Goal: Information Seeking & Learning: Compare options

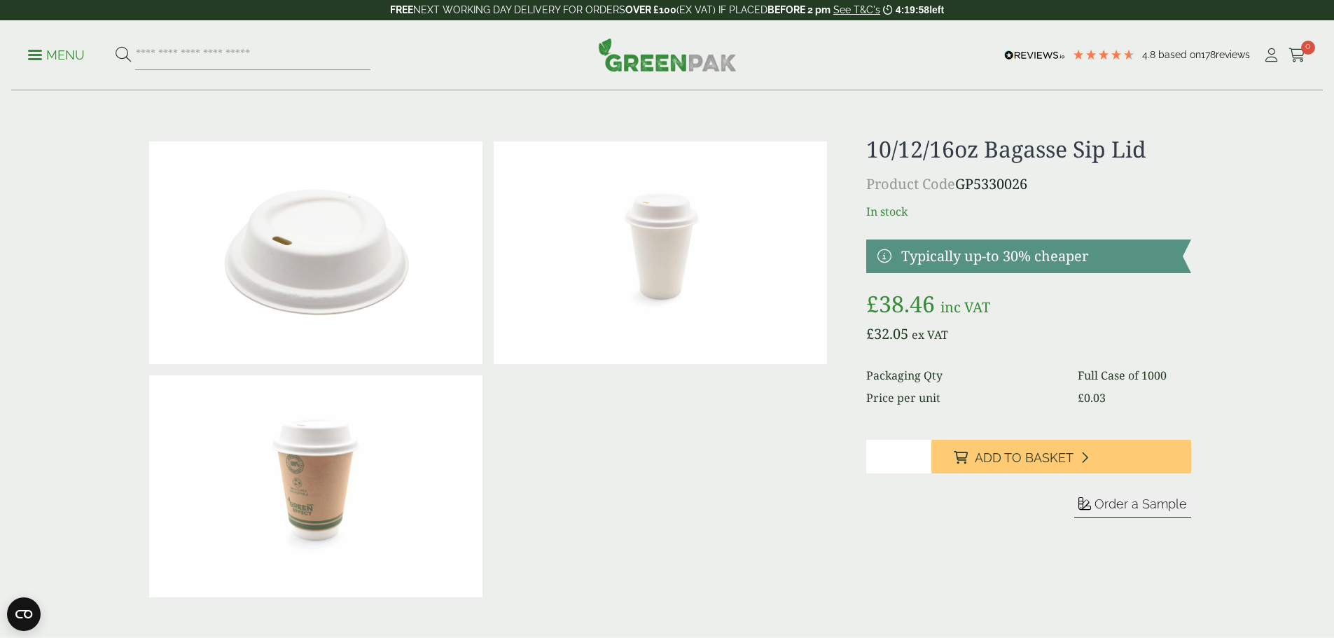
click at [63, 54] on p "Menu" at bounding box center [56, 55] width 57 height 17
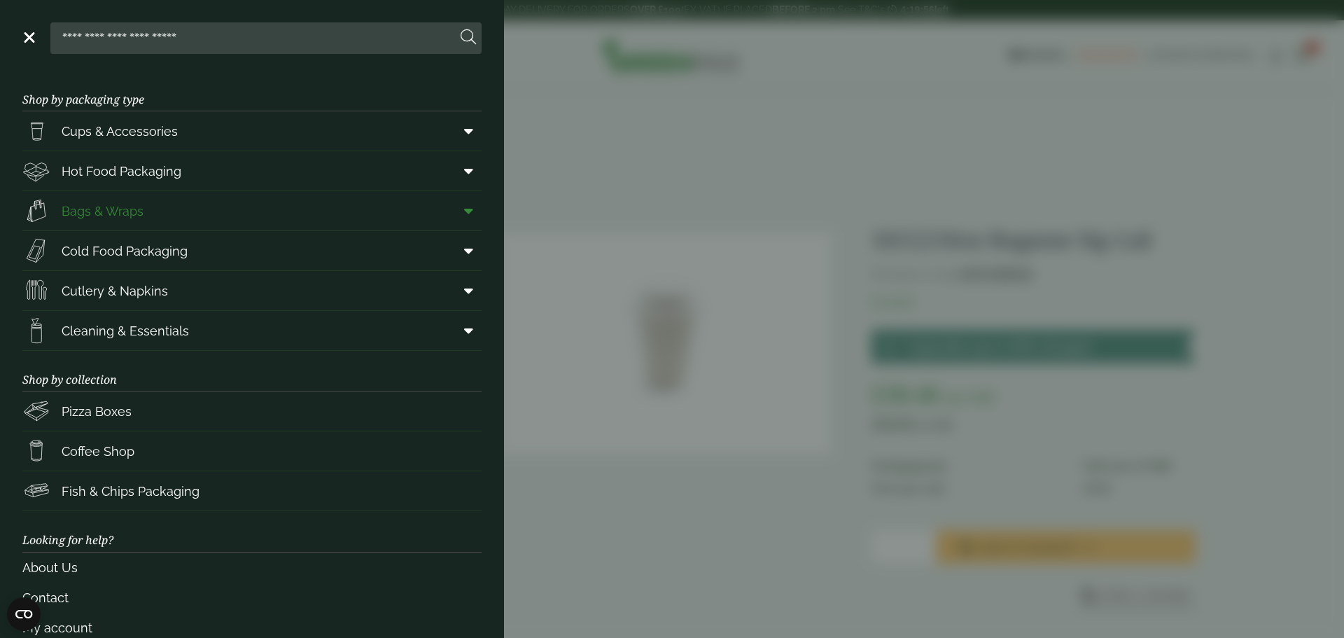
click at [115, 207] on span "Bags & Wraps" at bounding box center [103, 211] width 82 height 19
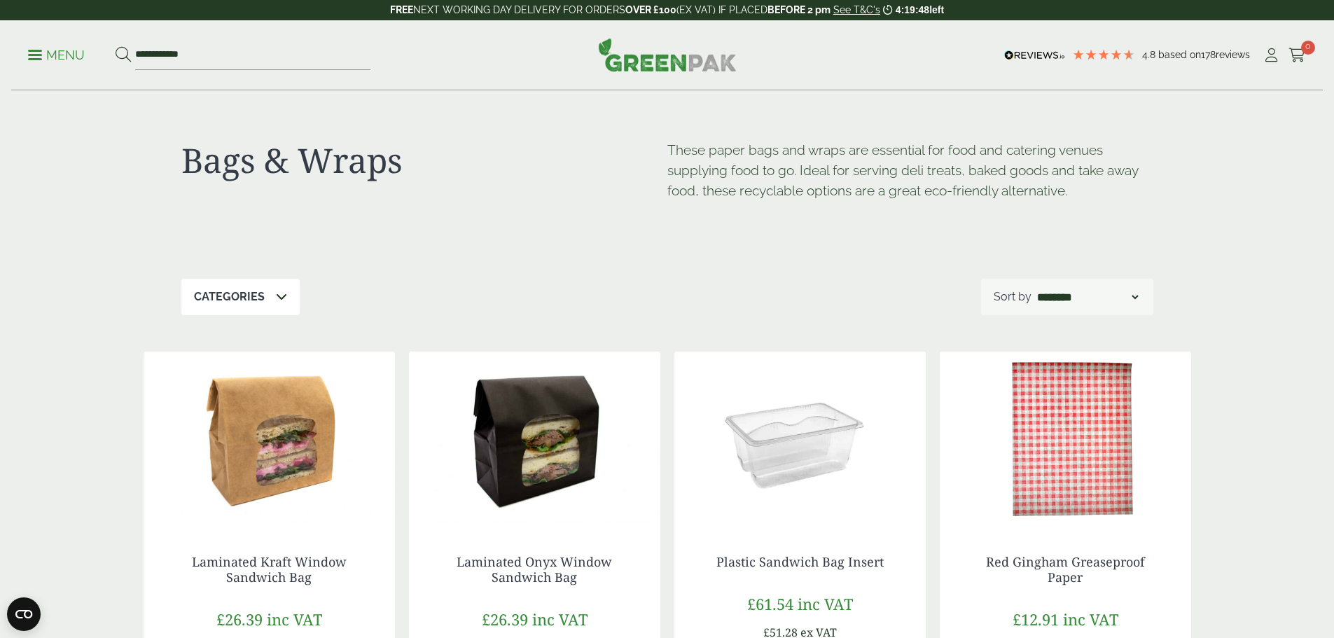
click at [49, 52] on p "Menu" at bounding box center [56, 55] width 57 height 17
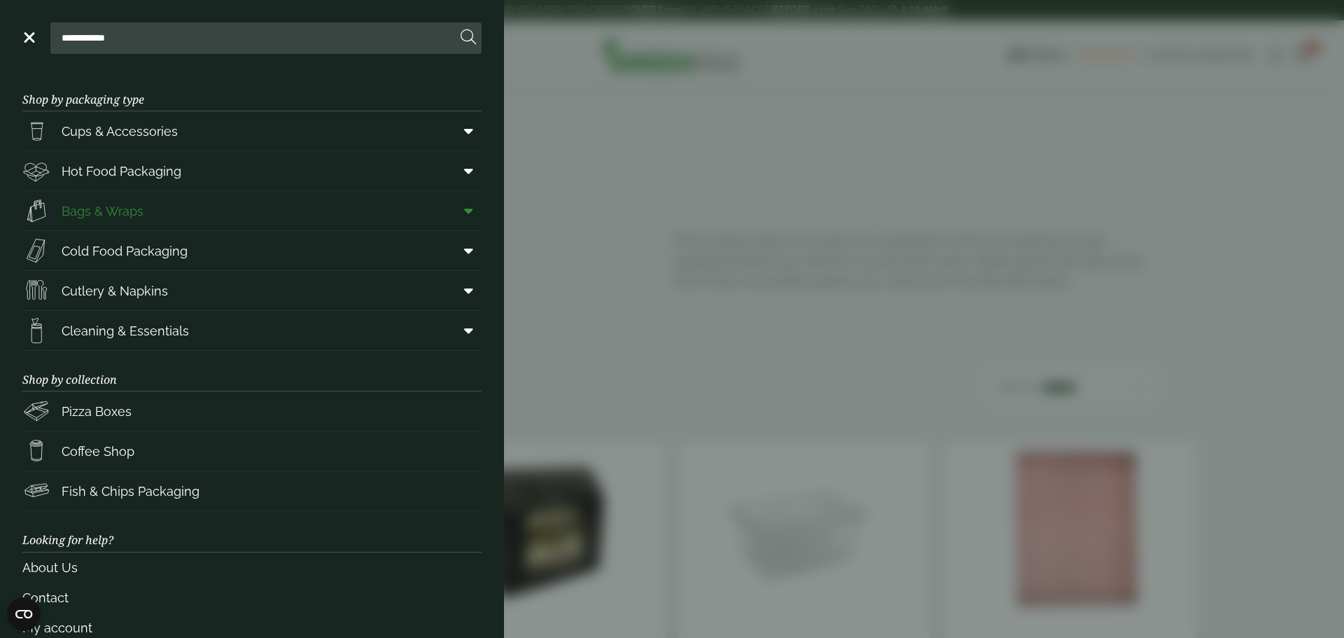
click at [464, 210] on icon at bounding box center [468, 211] width 9 height 14
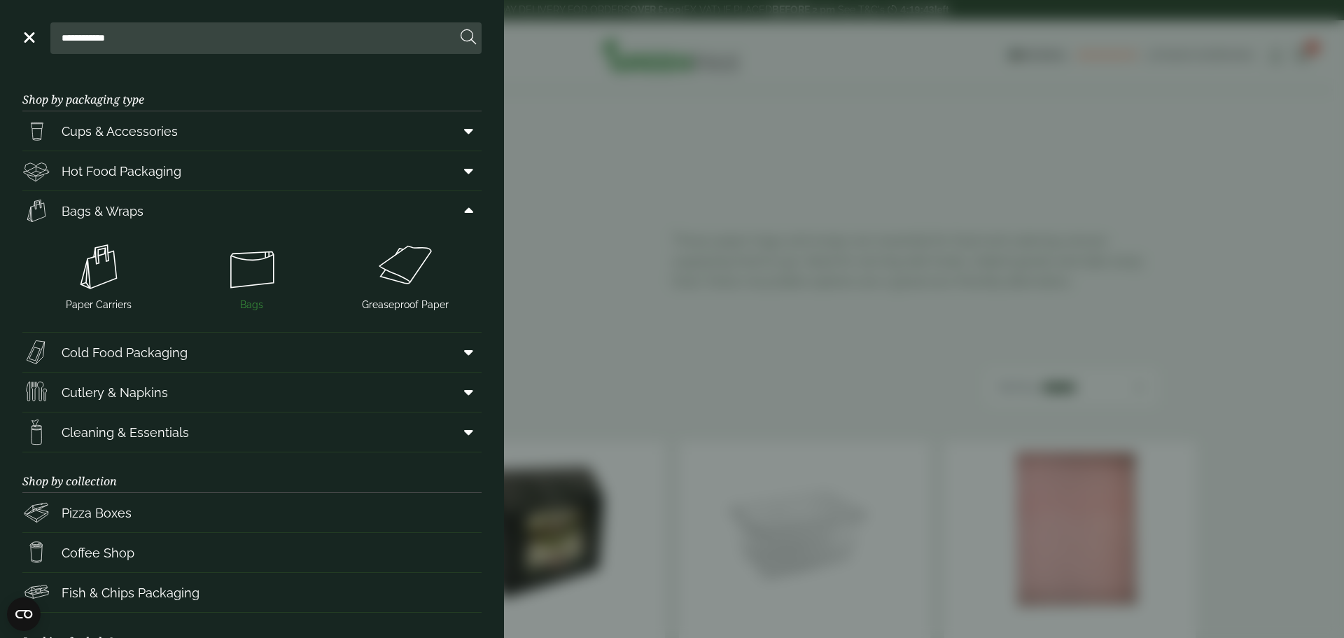
click at [235, 270] on img at bounding box center [252, 267] width 142 height 56
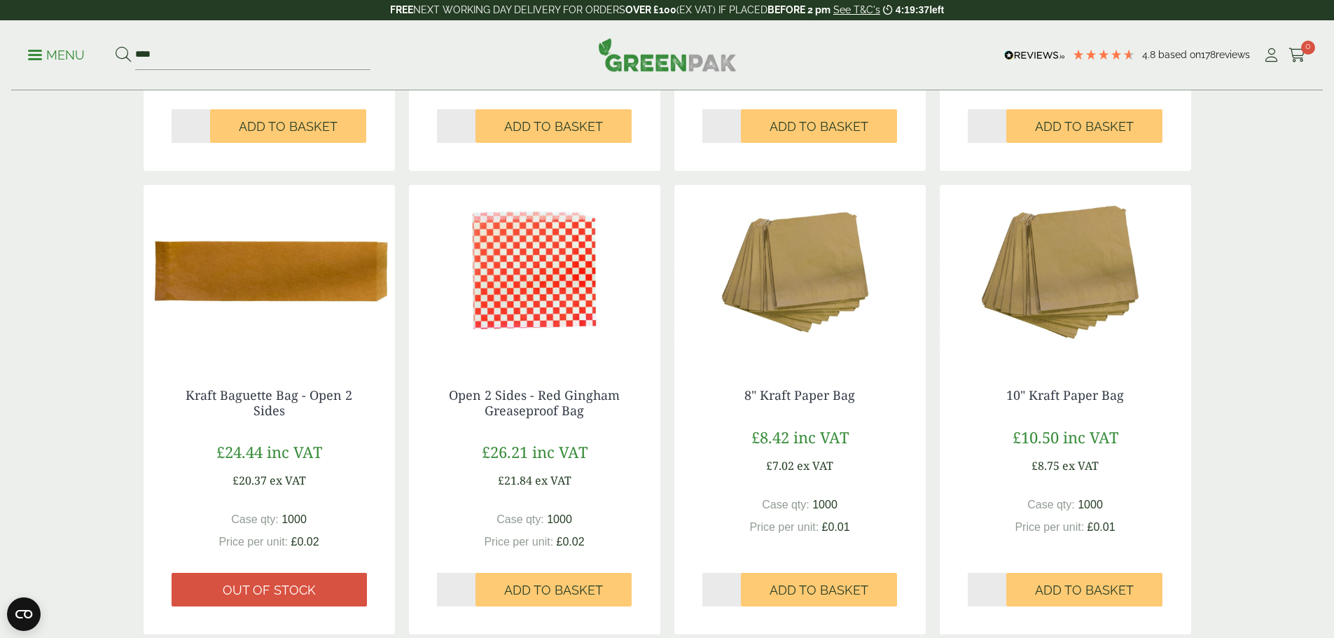
scroll to position [1190, 0]
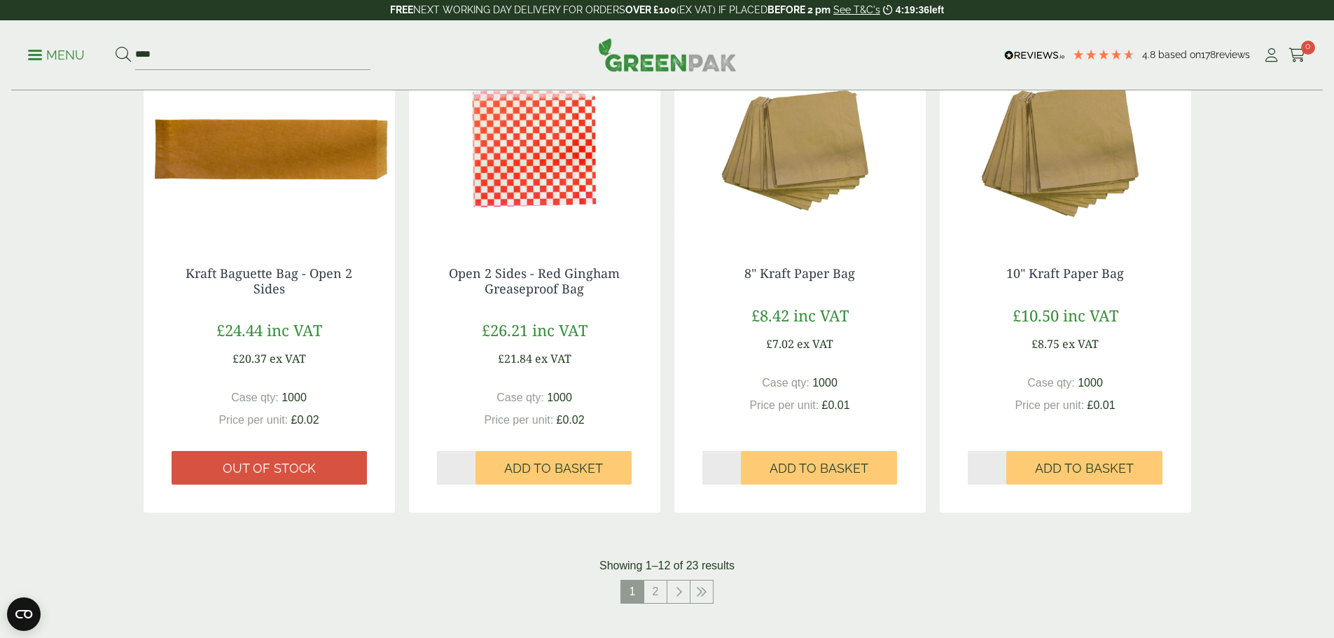
click at [1041, 121] on img at bounding box center [1065, 150] width 251 height 175
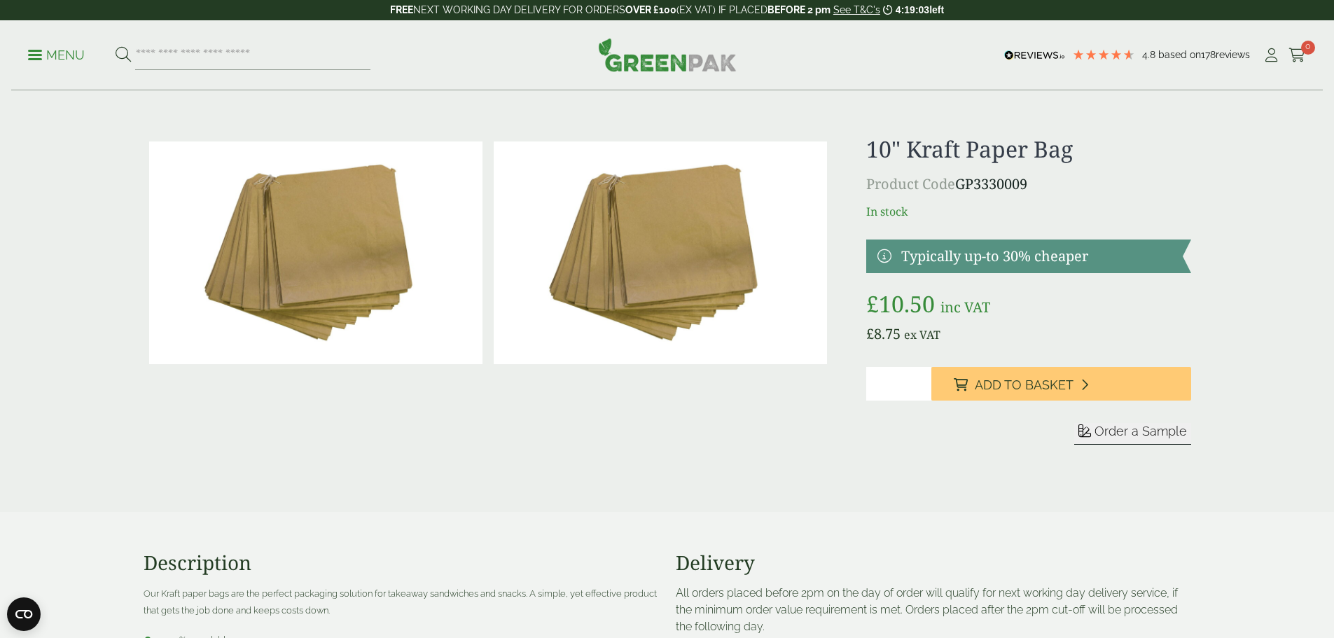
click at [67, 53] on p "Menu" at bounding box center [56, 55] width 57 height 17
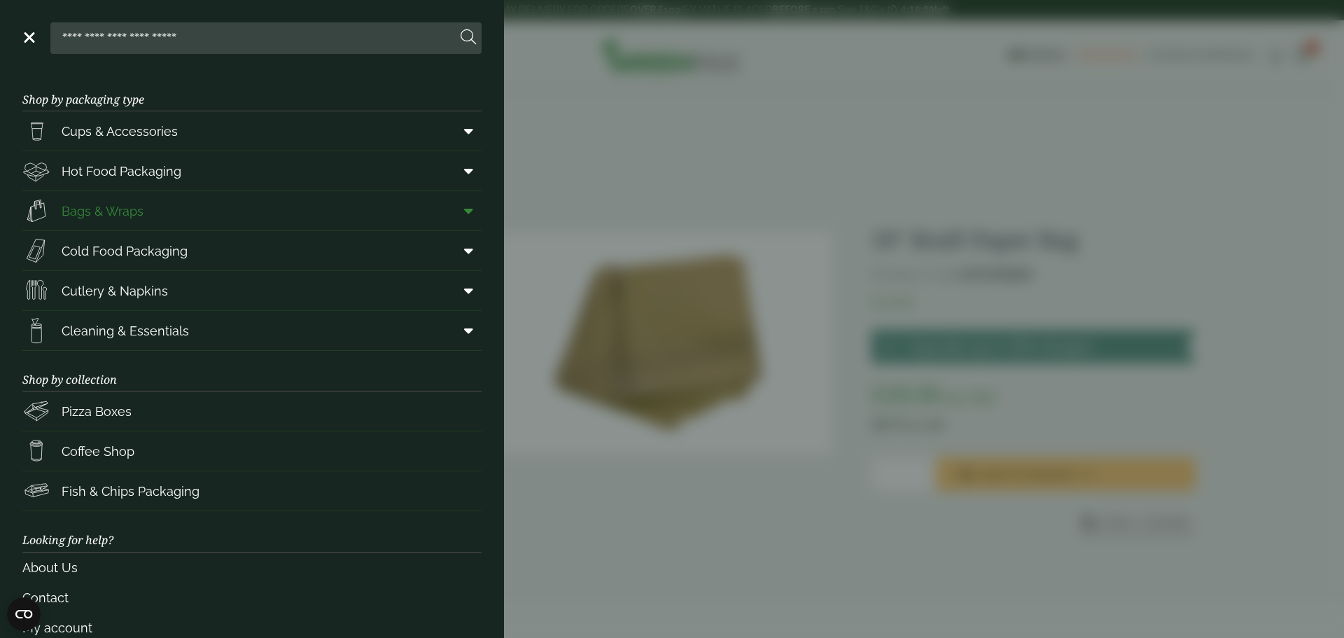
click at [464, 212] on icon at bounding box center [468, 211] width 9 height 14
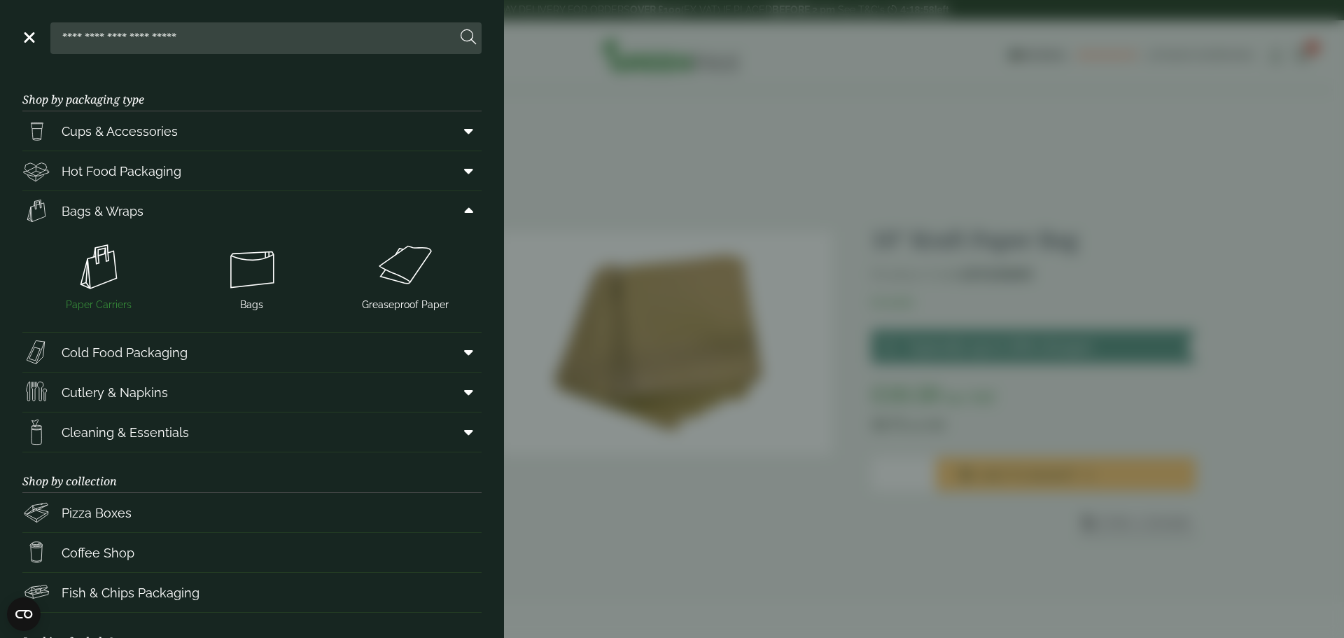
click at [94, 290] on img at bounding box center [99, 267] width 142 height 56
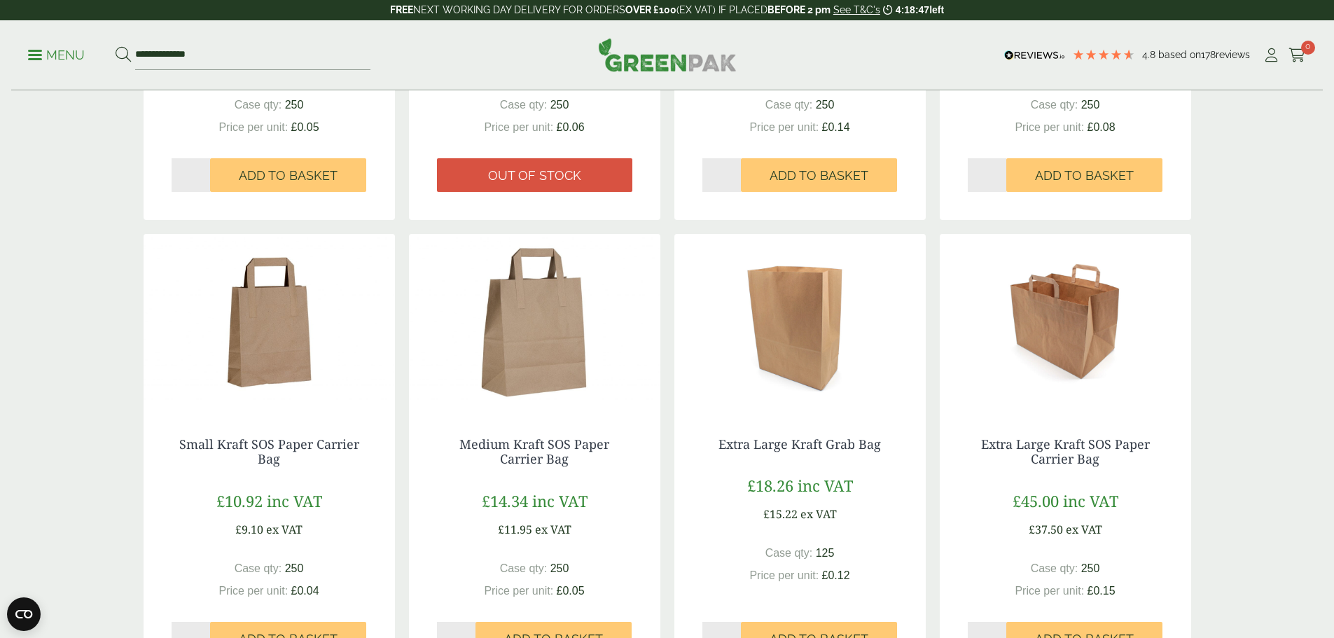
scroll to position [560, 0]
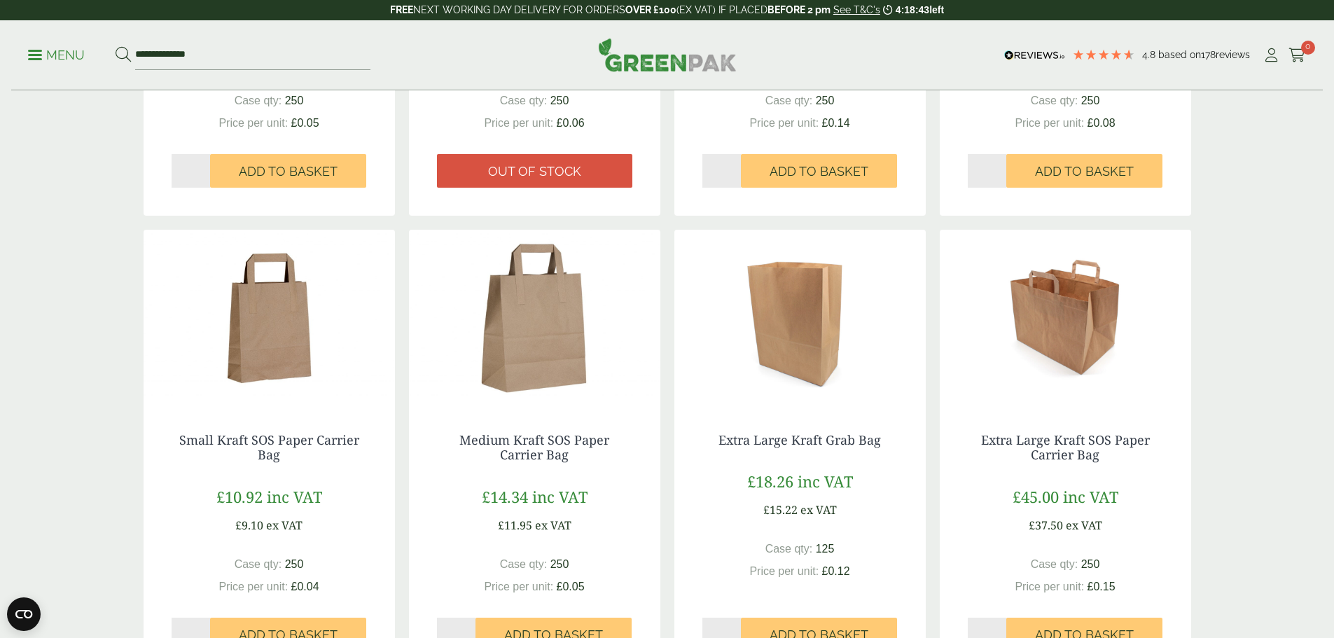
click at [274, 342] on img at bounding box center [269, 317] width 251 height 175
click at [564, 344] on img at bounding box center [534, 317] width 251 height 175
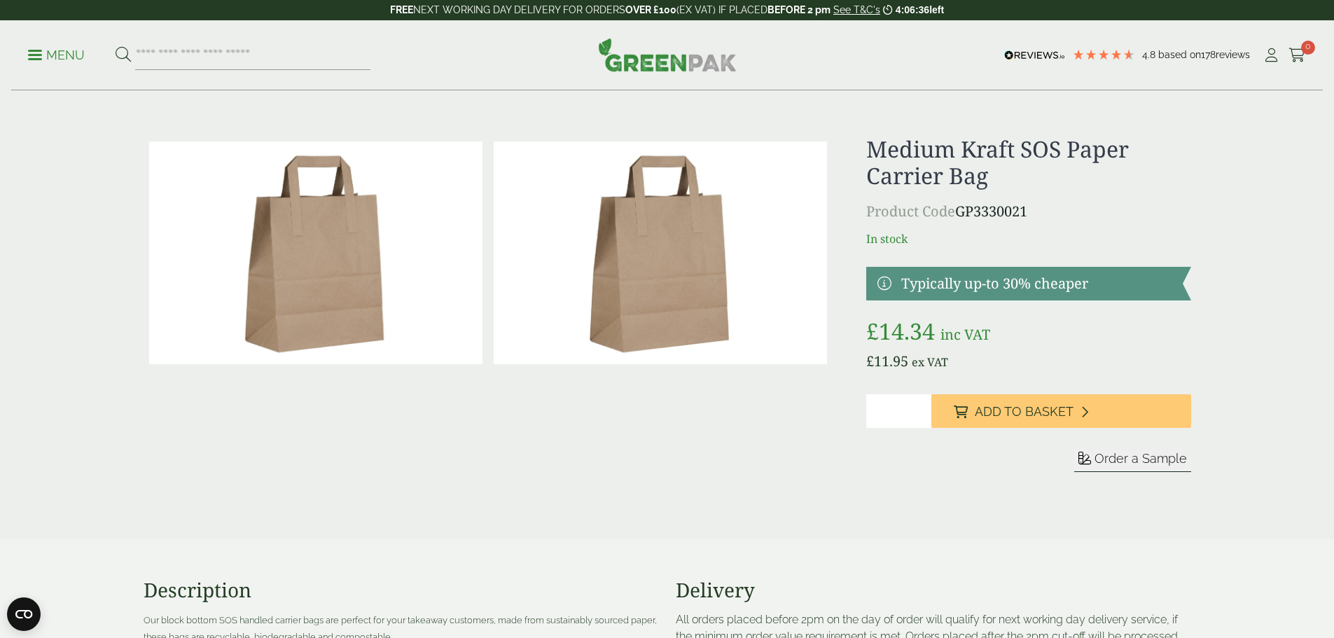
drag, startPoint x: 1038, startPoint y: 207, endPoint x: 960, endPoint y: 211, distance: 78.6
click at [960, 211] on p "Product Code GP3330021" at bounding box center [1028, 211] width 324 height 21
copy p "GP3330021"
click at [57, 48] on p "Menu" at bounding box center [56, 55] width 57 height 17
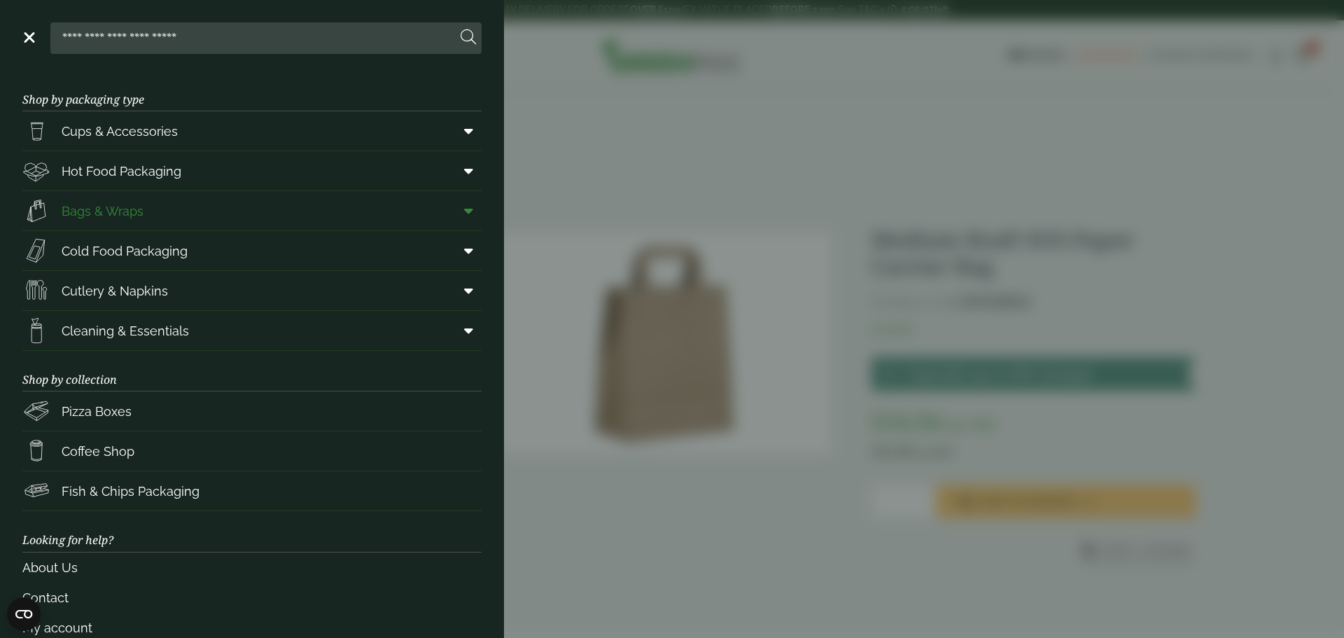
click at [97, 211] on span "Bags & Wraps" at bounding box center [103, 211] width 82 height 19
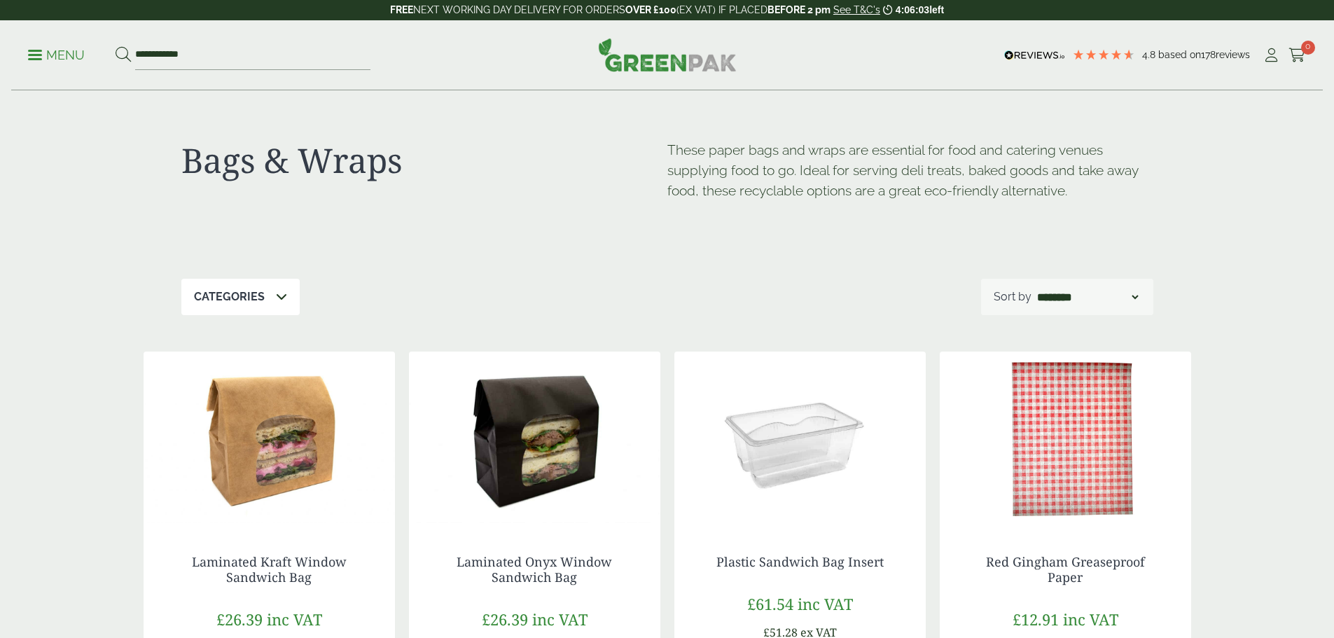
click at [73, 51] on p "Menu" at bounding box center [56, 55] width 57 height 17
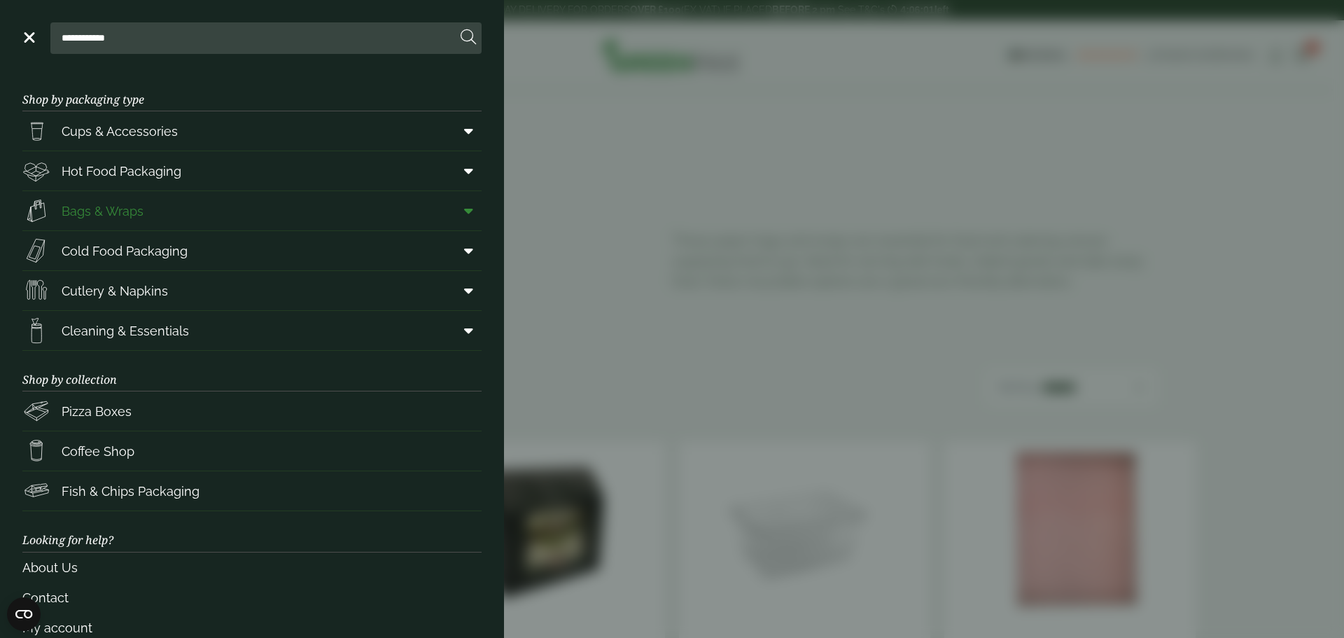
click at [464, 211] on icon at bounding box center [468, 211] width 9 height 14
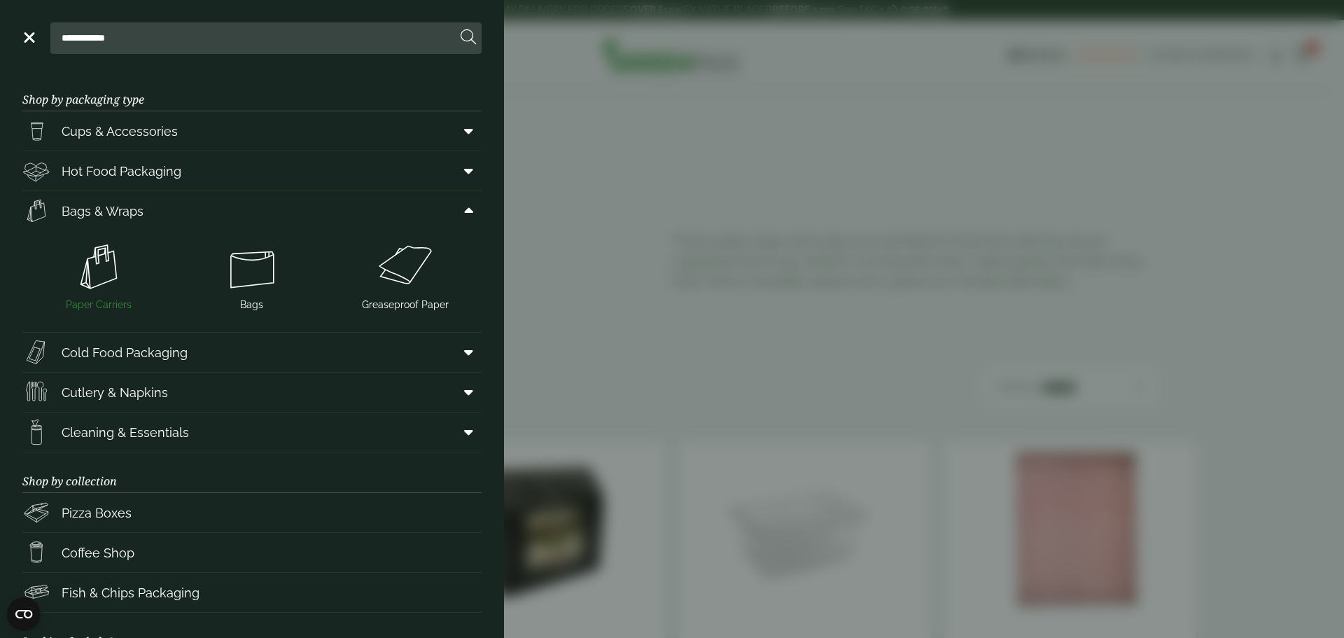
click at [106, 272] on img at bounding box center [99, 267] width 142 height 56
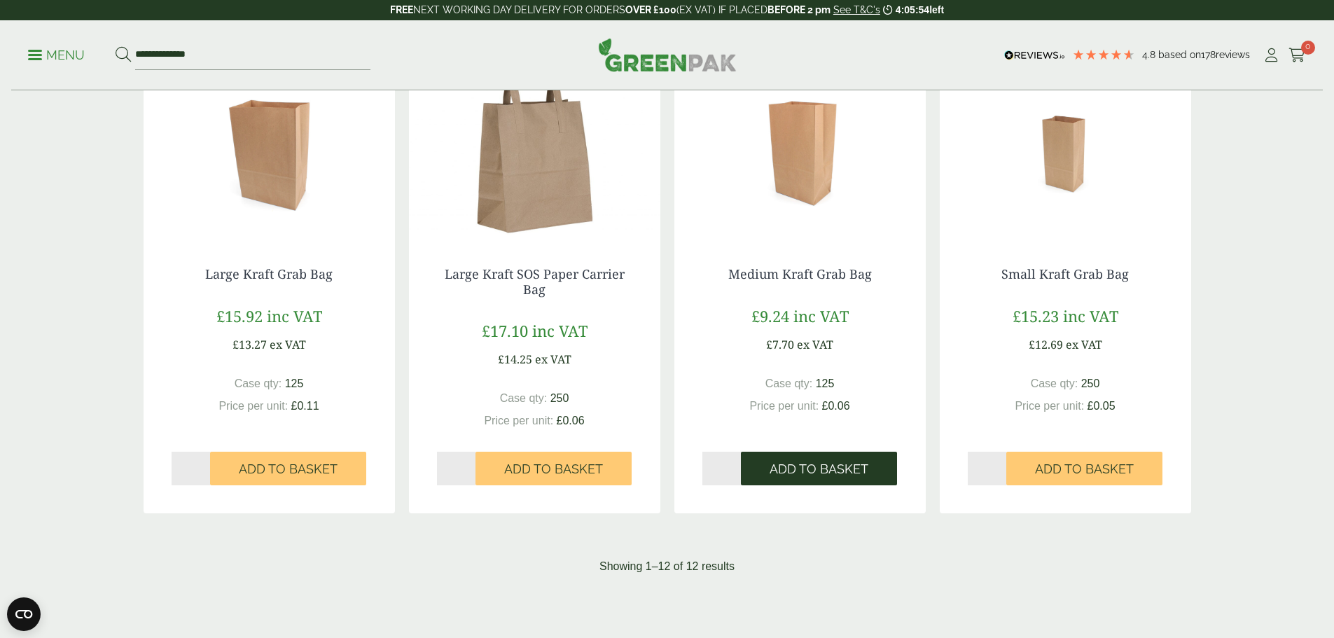
scroll to position [1190, 0]
click at [524, 204] on img at bounding box center [534, 150] width 251 height 175
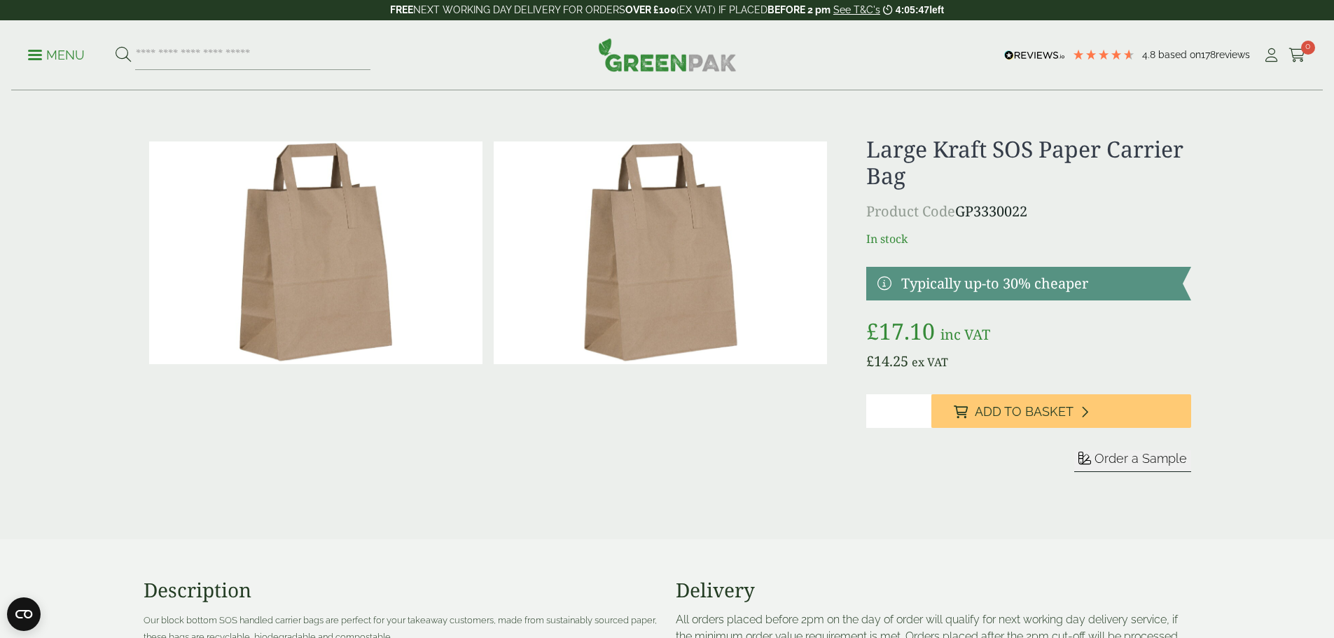
drag, startPoint x: 1043, startPoint y: 202, endPoint x: 963, endPoint y: 210, distance: 80.3
click at [963, 210] on p "Product Code GP3330022" at bounding box center [1028, 211] width 324 height 21
copy p "GP3330022"
click at [59, 47] on p "Menu" at bounding box center [56, 55] width 57 height 17
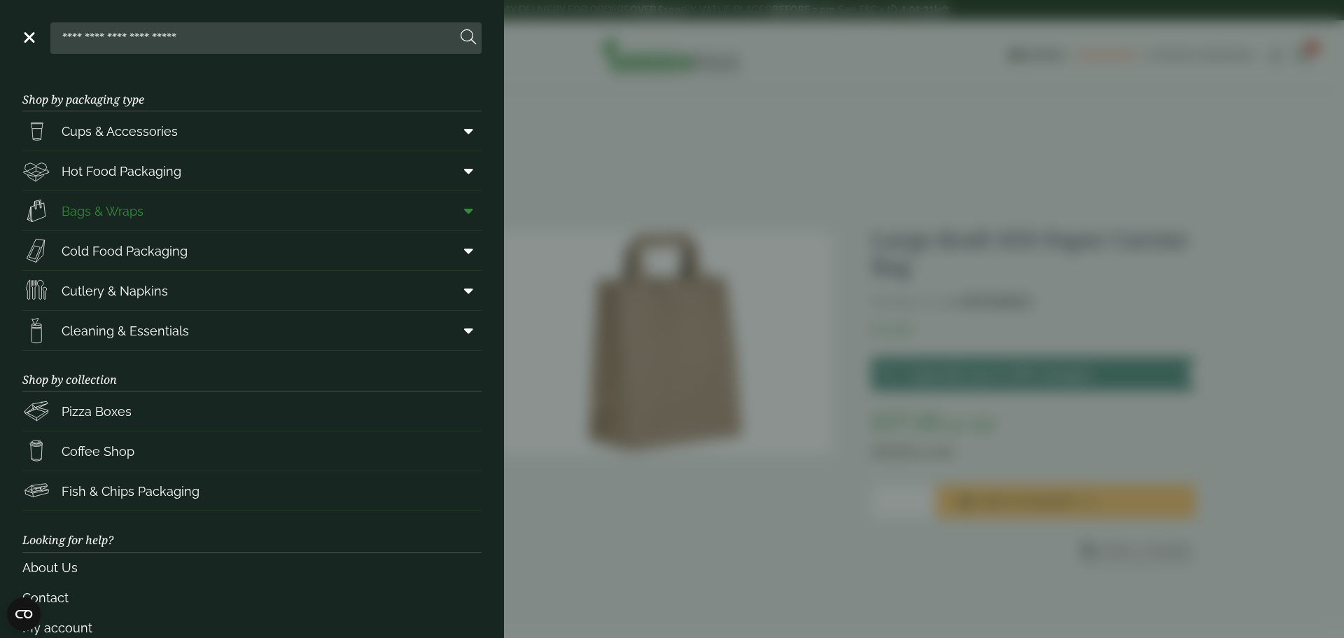
click at [464, 208] on icon at bounding box center [468, 211] width 9 height 14
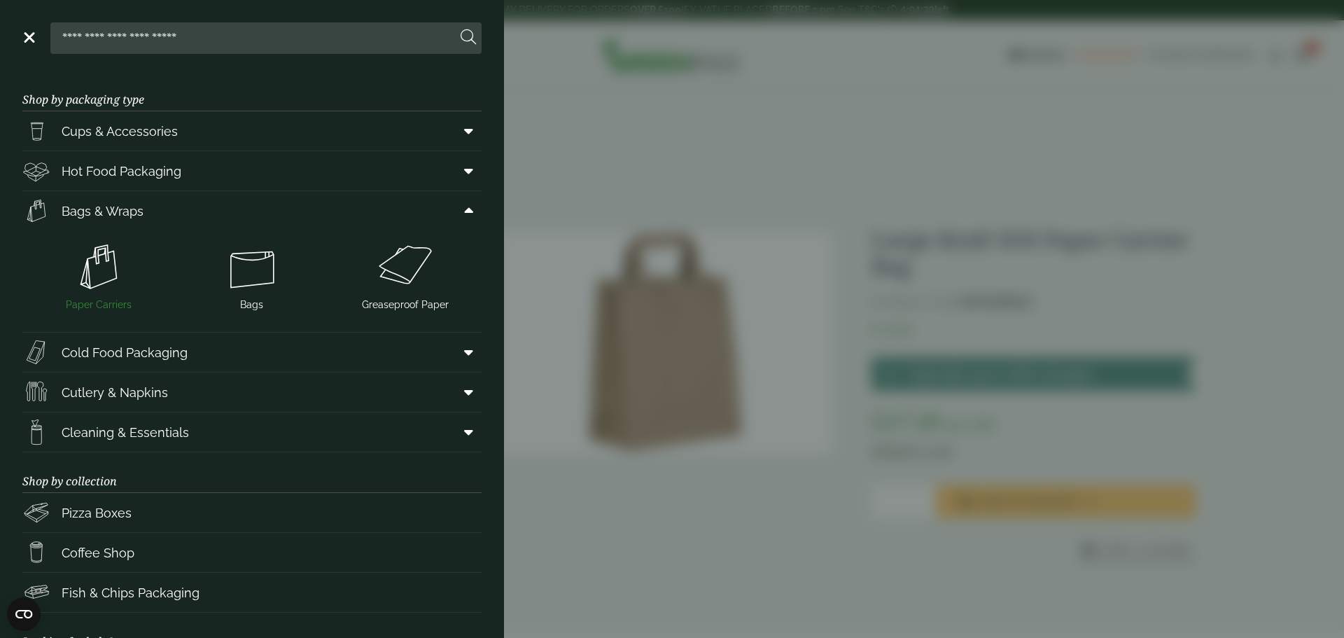
click at [106, 256] on img at bounding box center [99, 267] width 142 height 56
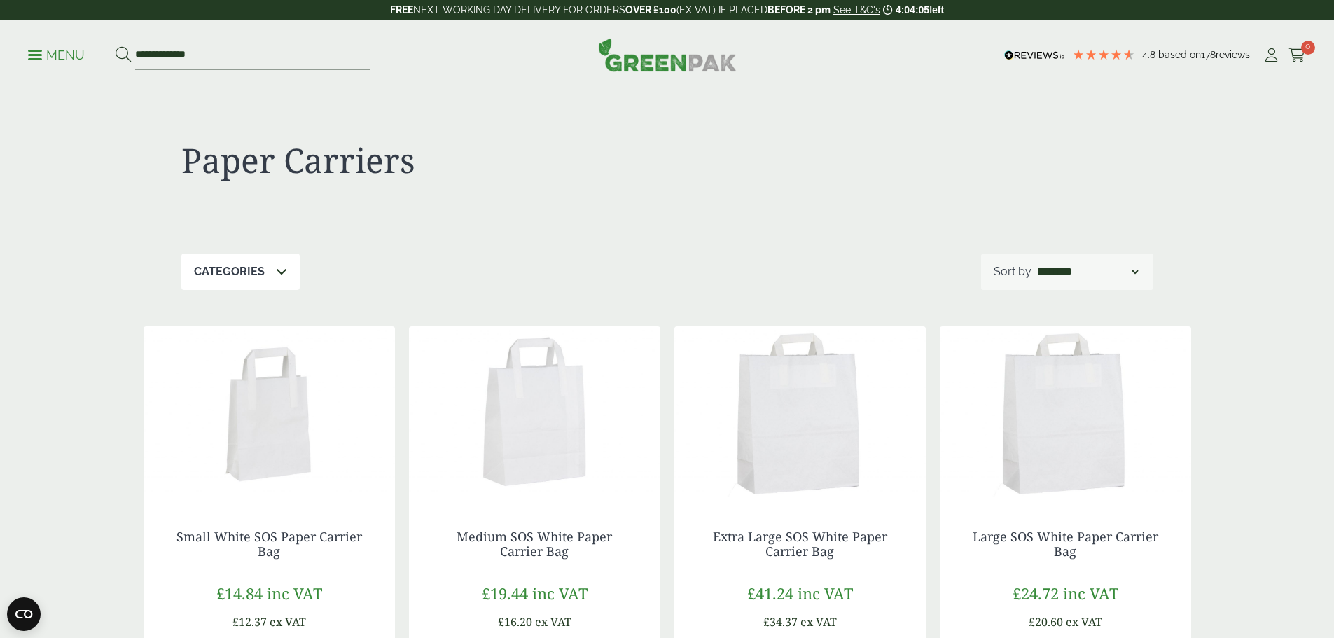
click at [50, 56] on p "Menu" at bounding box center [56, 55] width 57 height 17
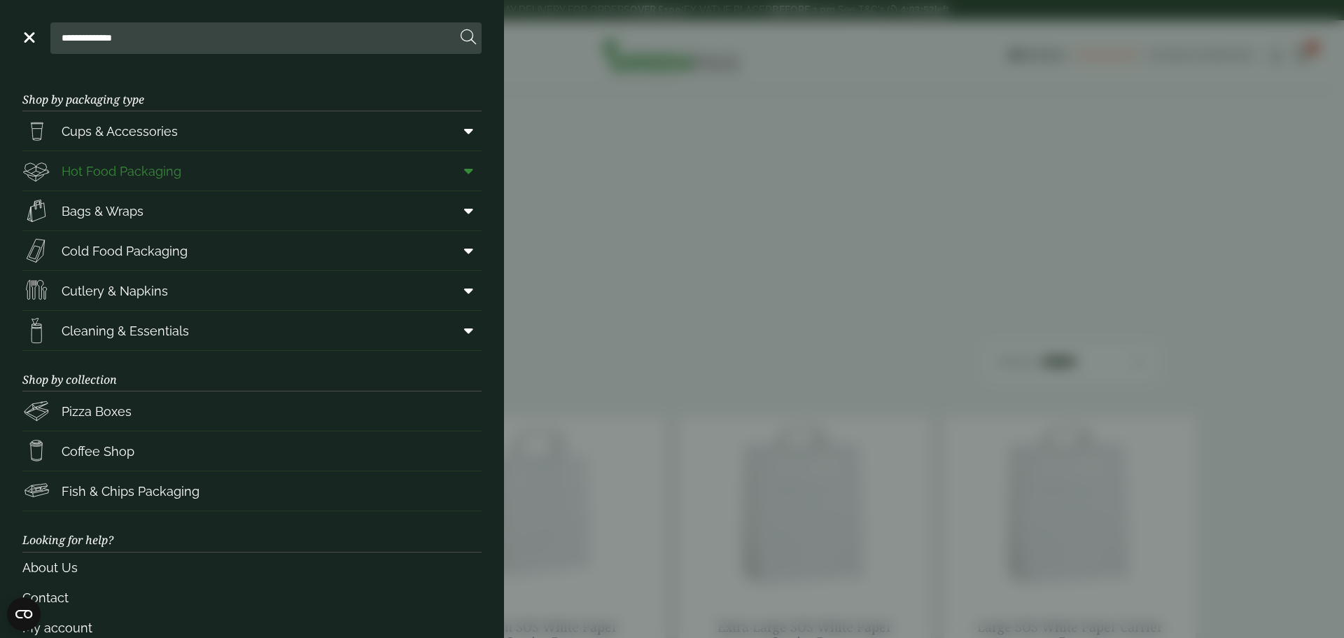
click at [464, 174] on icon at bounding box center [468, 171] width 9 height 14
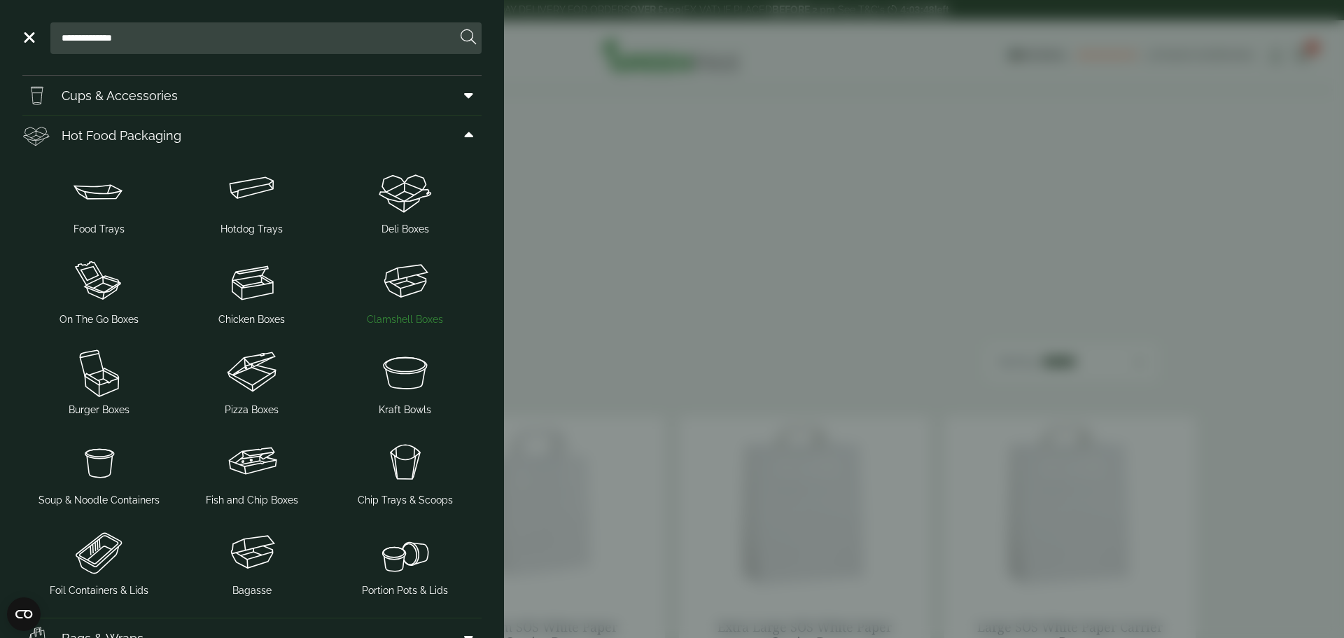
scroll to position [140, 0]
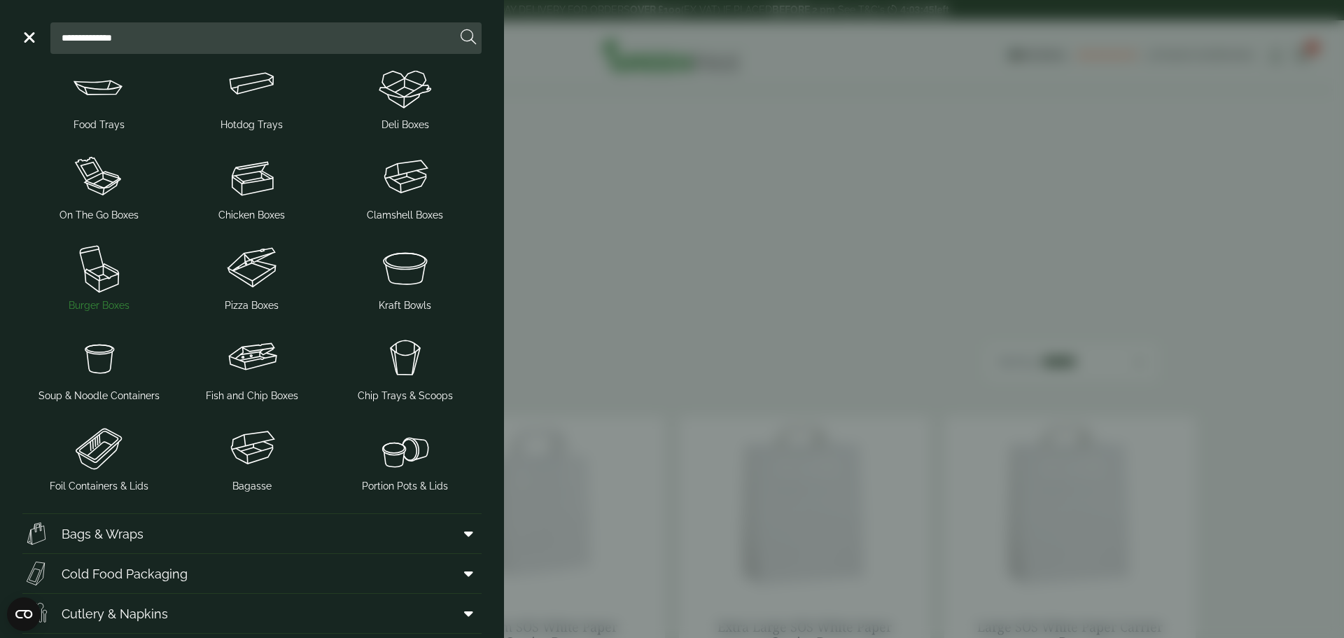
click at [100, 277] on img at bounding box center [99, 267] width 142 height 56
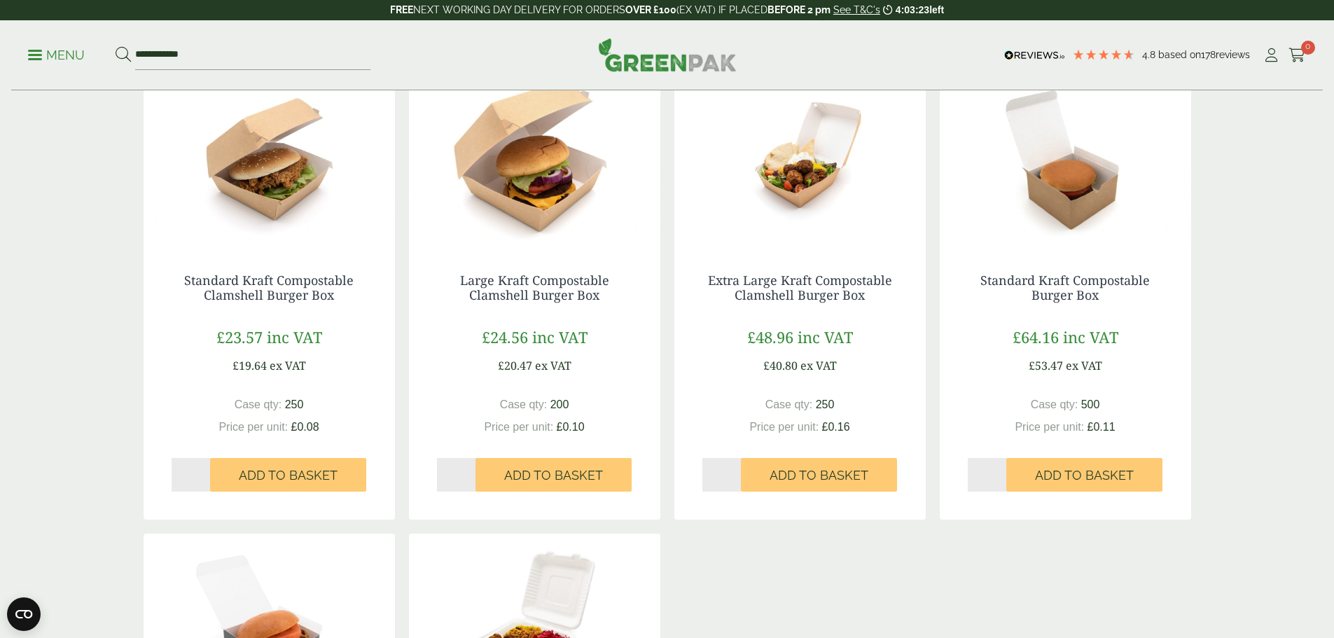
scroll to position [770, 0]
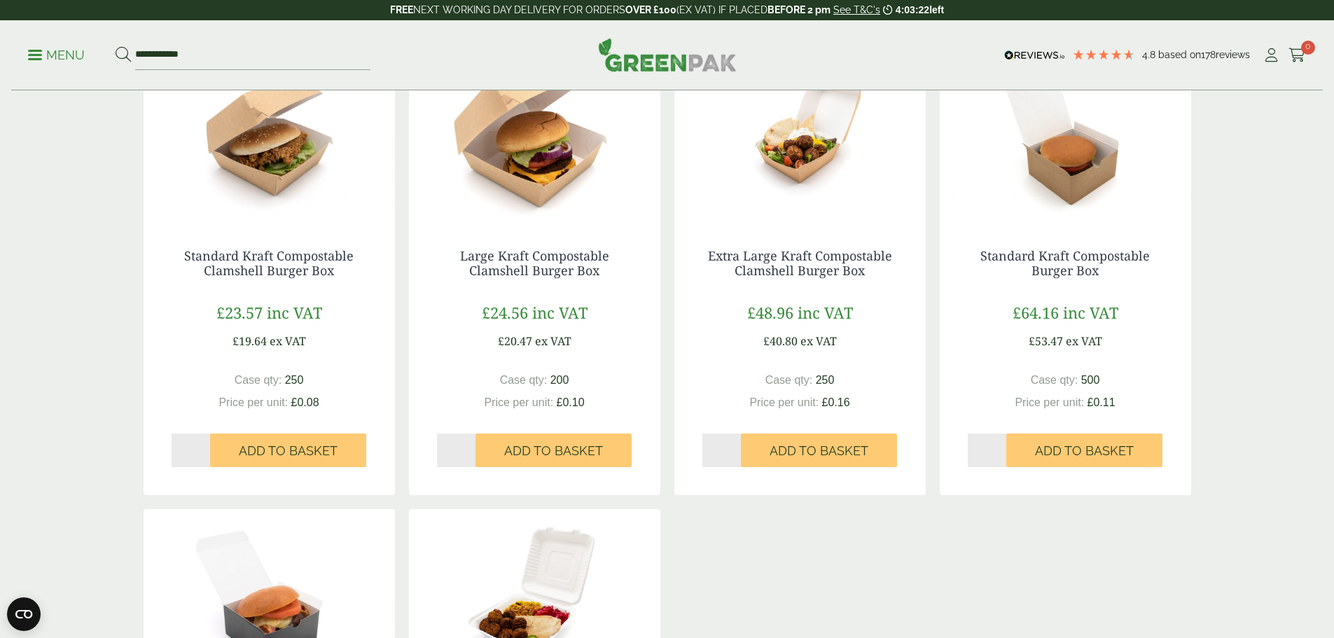
click at [247, 160] on img at bounding box center [269, 133] width 251 height 175
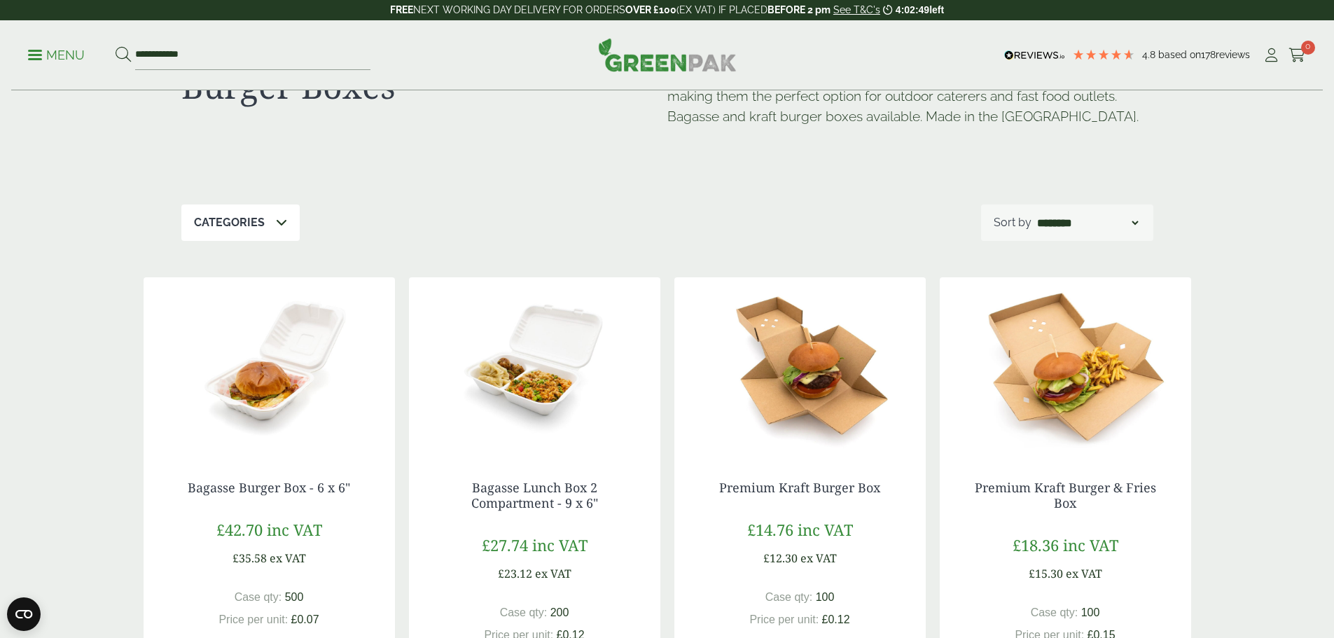
scroll to position [70, 0]
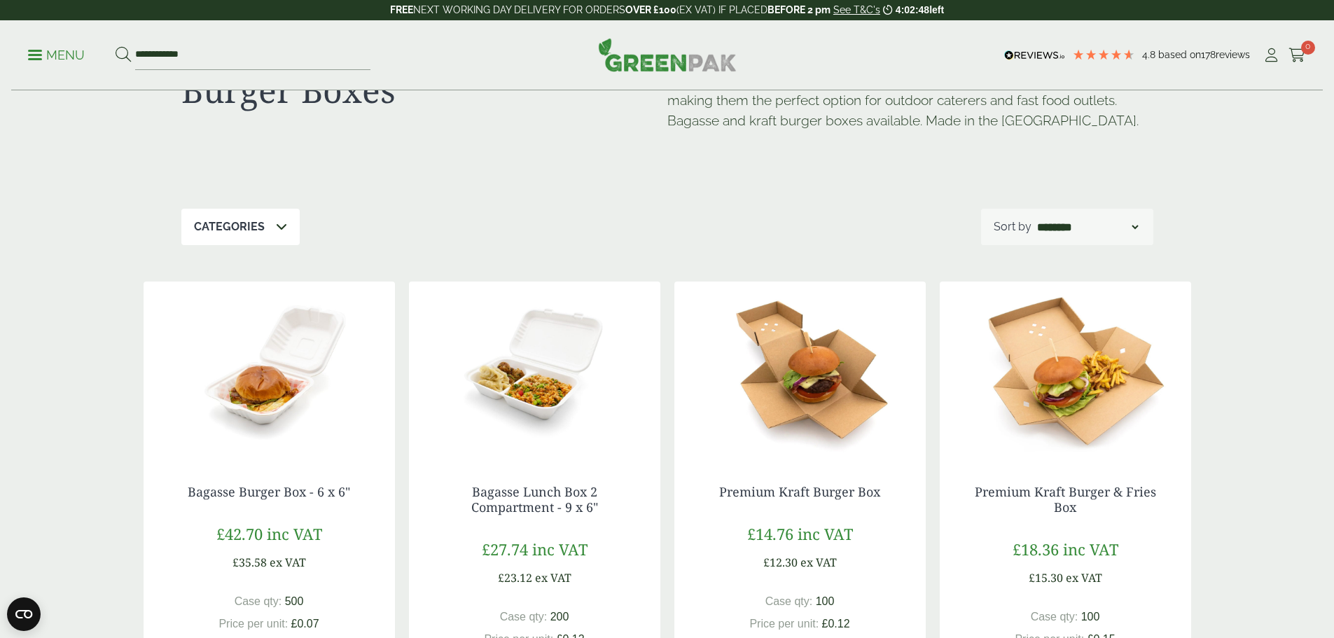
click at [308, 393] on img at bounding box center [269, 368] width 251 height 175
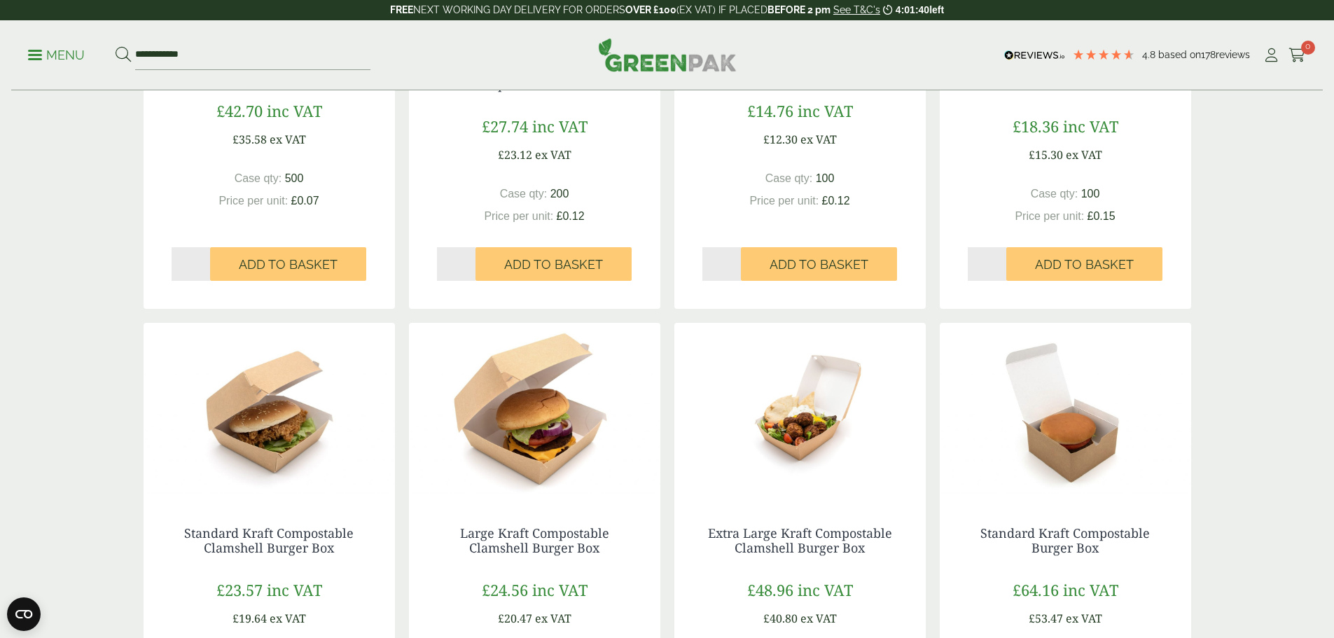
scroll to position [490, 0]
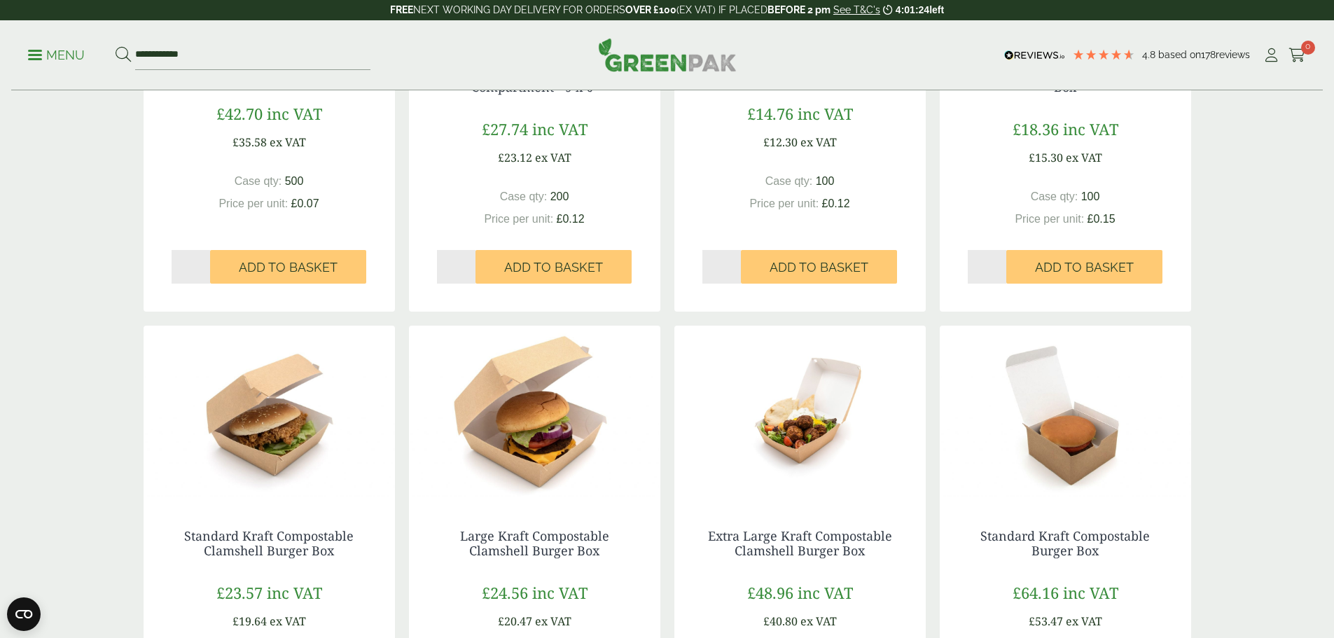
click at [657, 479] on img at bounding box center [534, 413] width 251 height 175
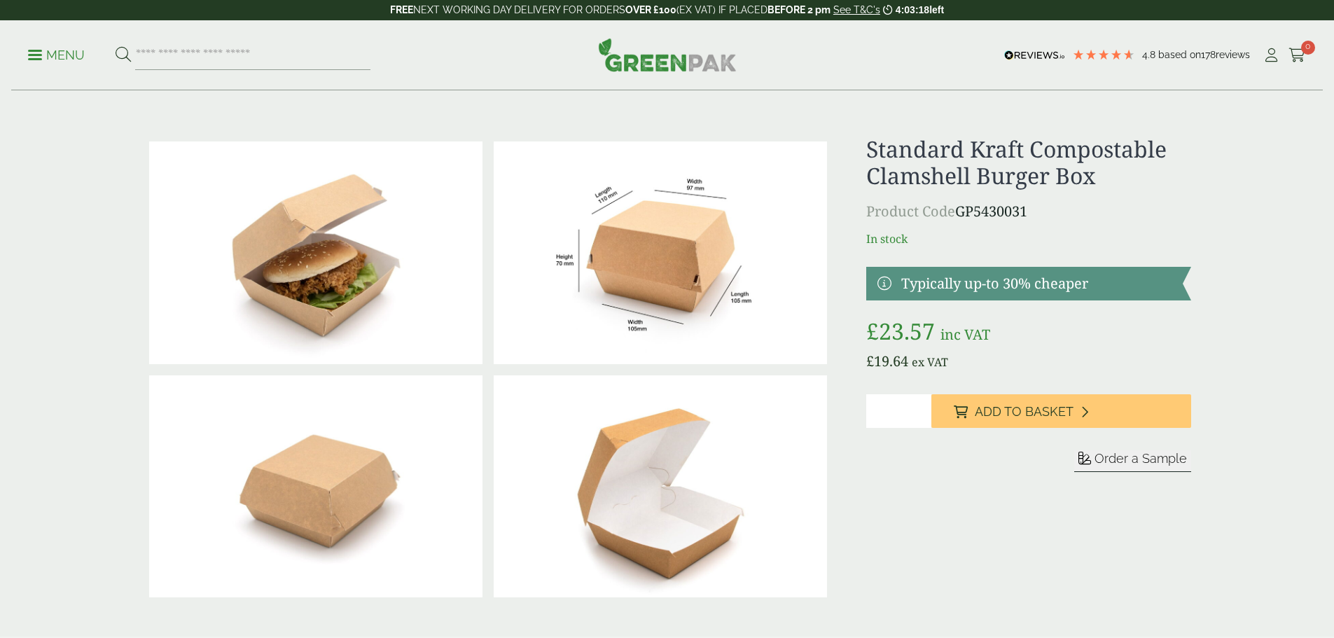
click at [960, 214] on p "Product Code GP5430031" at bounding box center [1028, 211] width 324 height 21
copy p "GP5430031"
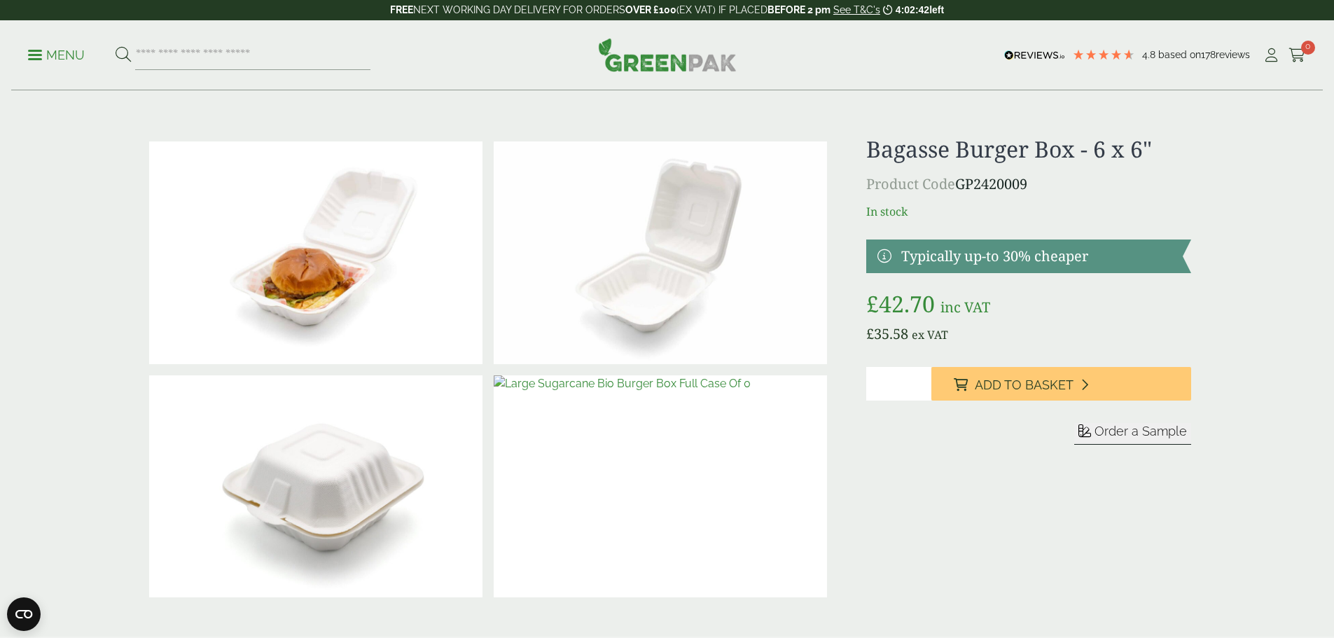
drag, startPoint x: 1055, startPoint y: 183, endPoint x: 963, endPoint y: 187, distance: 91.8
click at [963, 187] on p "Product Code GP2420009" at bounding box center [1028, 184] width 324 height 21
copy p "GP2420009"
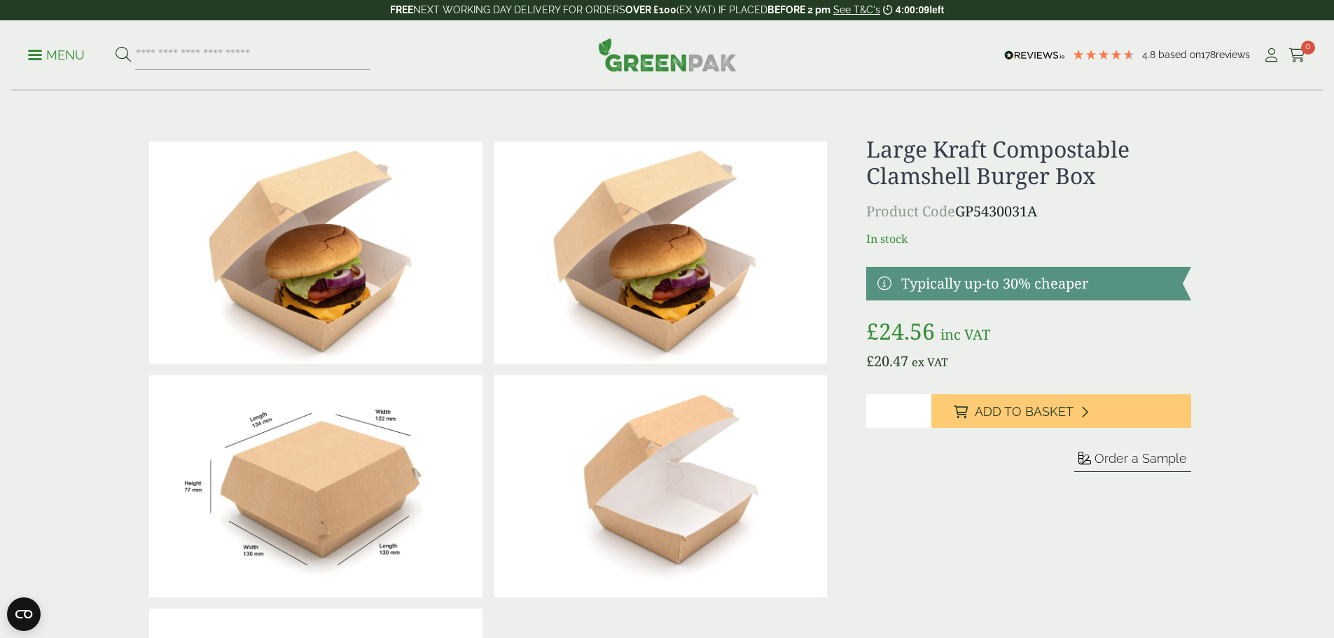
click at [49, 57] on p "Menu" at bounding box center [56, 55] width 57 height 17
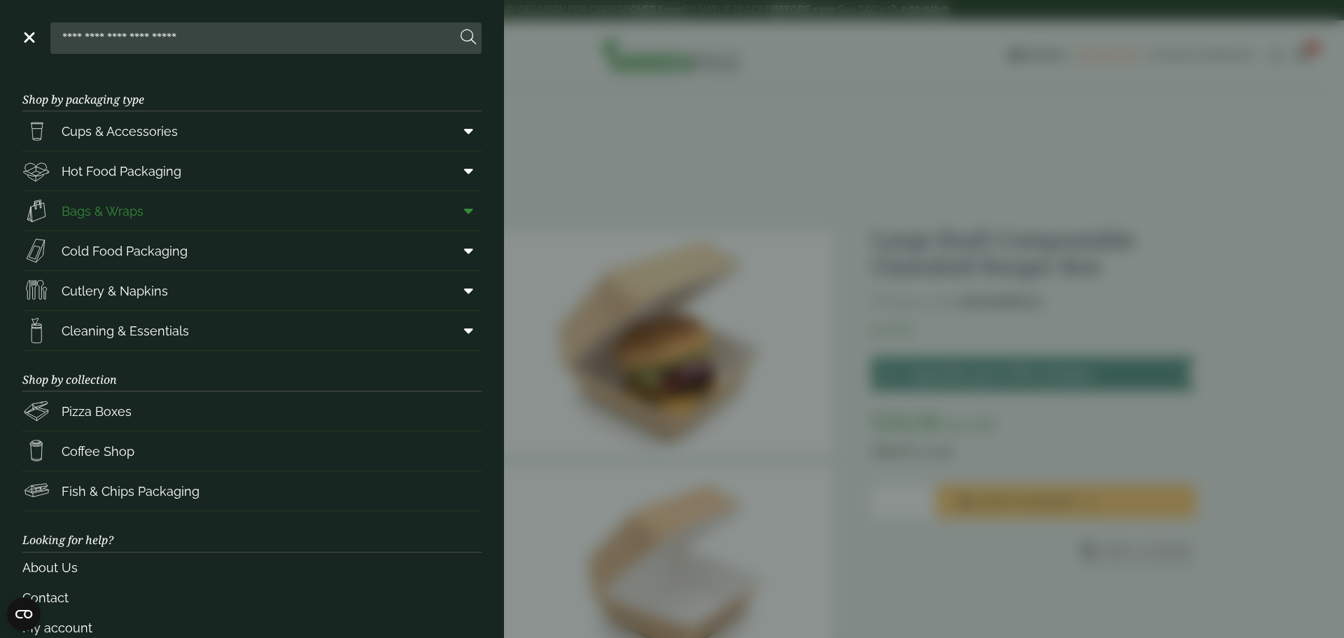
click at [93, 211] on span "Bags & Wraps" at bounding box center [103, 211] width 82 height 19
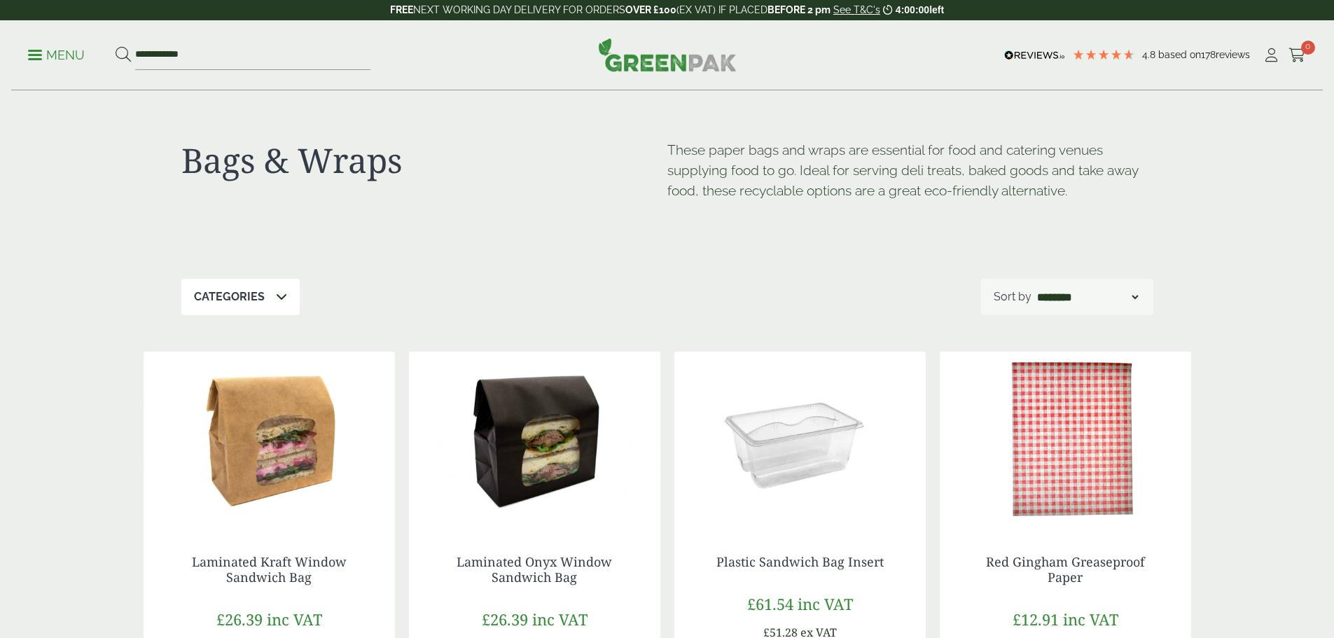
click at [69, 55] on p "Menu" at bounding box center [56, 55] width 57 height 17
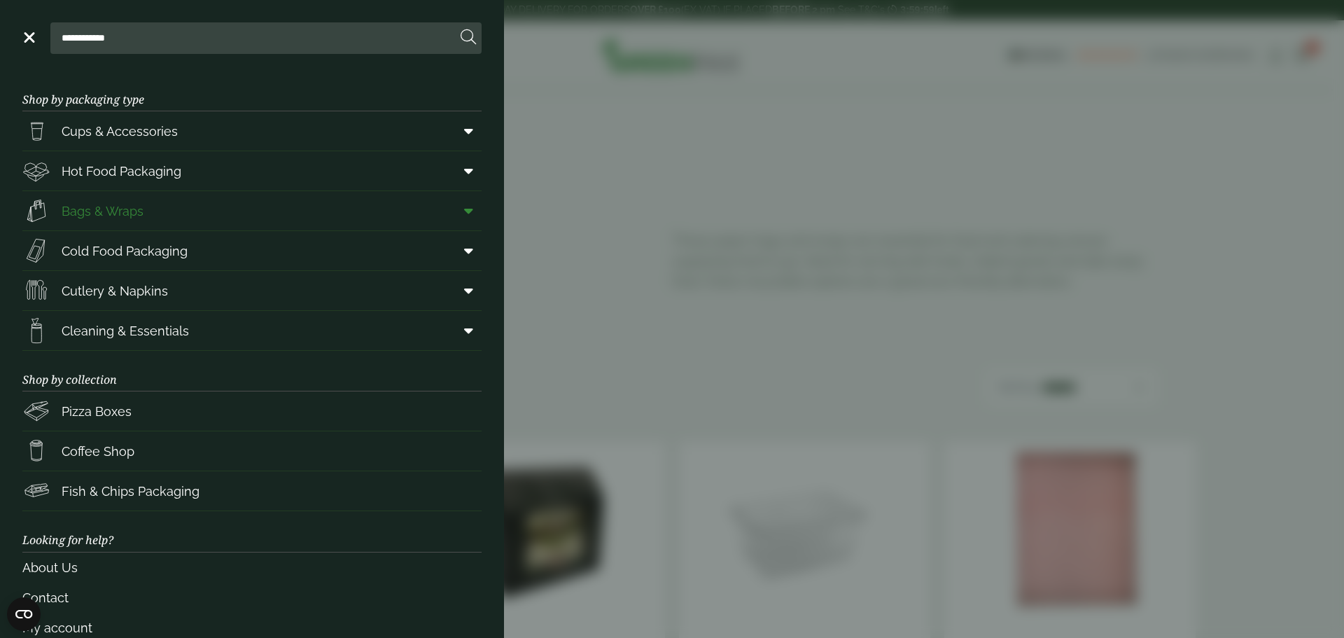
click at [464, 211] on span at bounding box center [466, 210] width 32 height 27
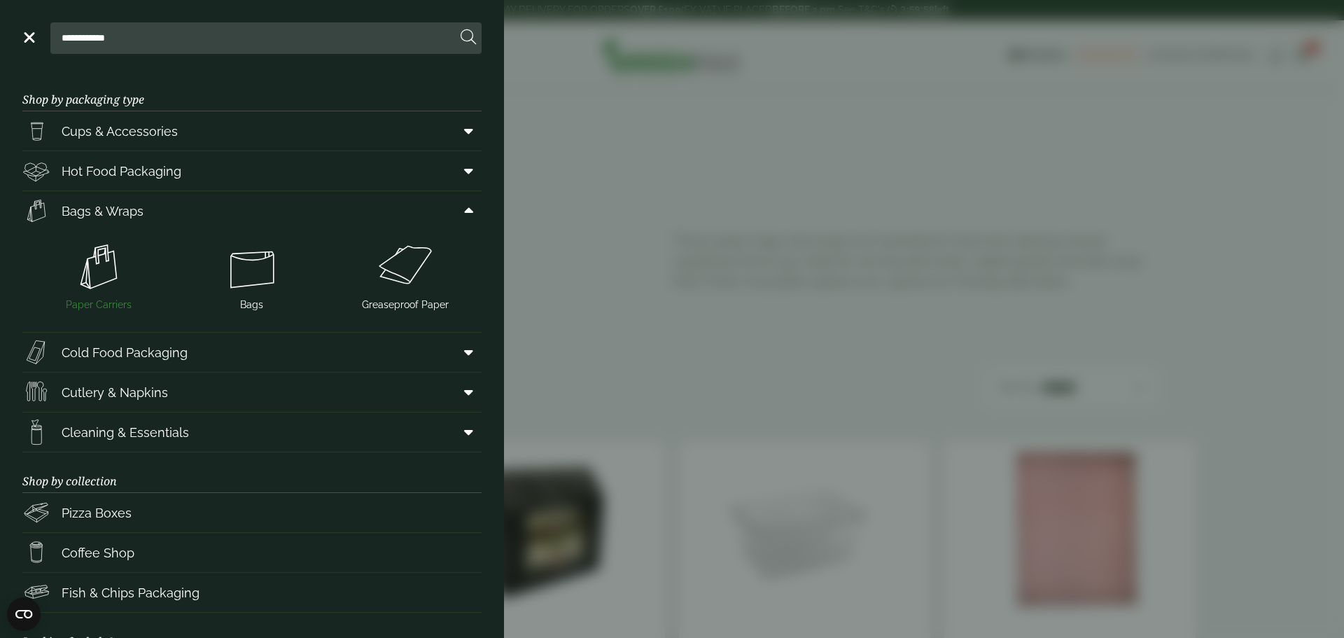
click at [104, 279] on img at bounding box center [99, 267] width 142 height 56
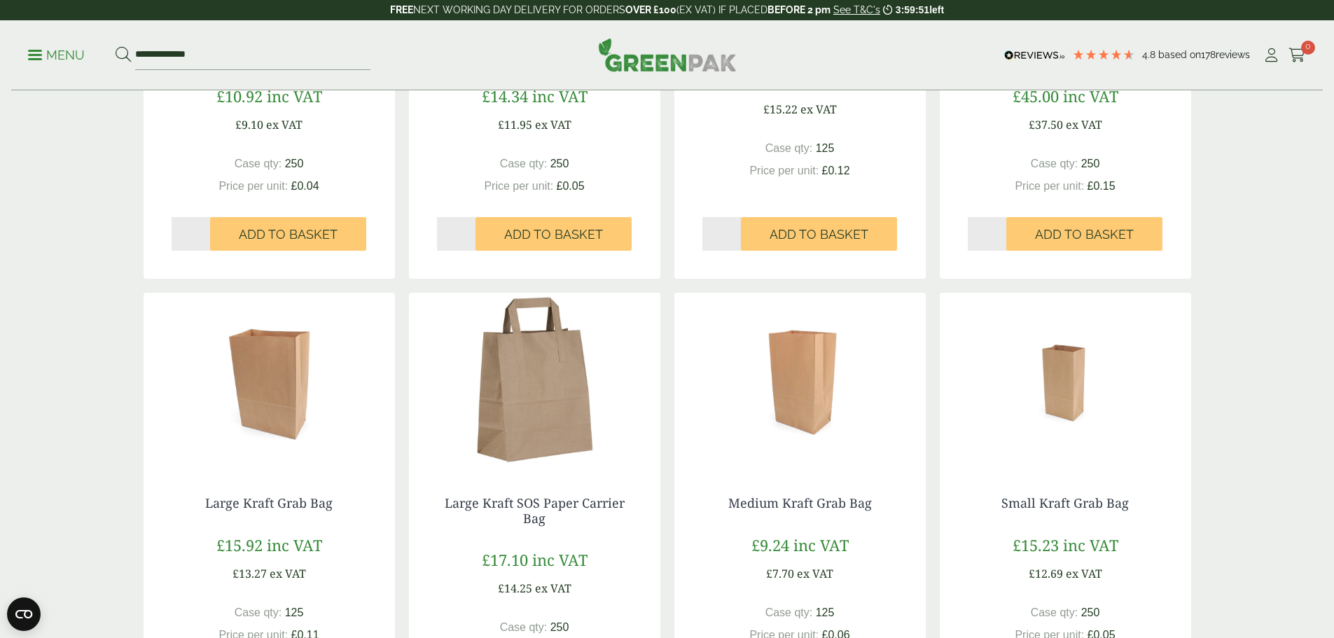
scroll to position [980, 0]
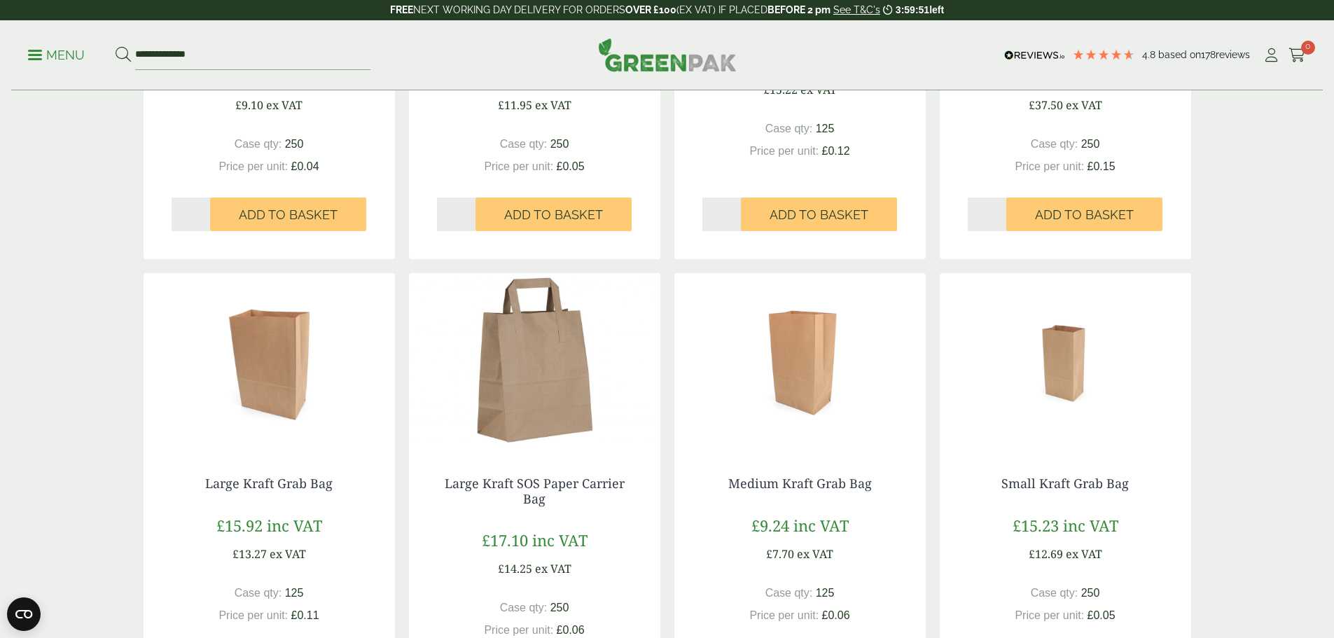
click at [495, 440] on img at bounding box center [534, 360] width 251 height 175
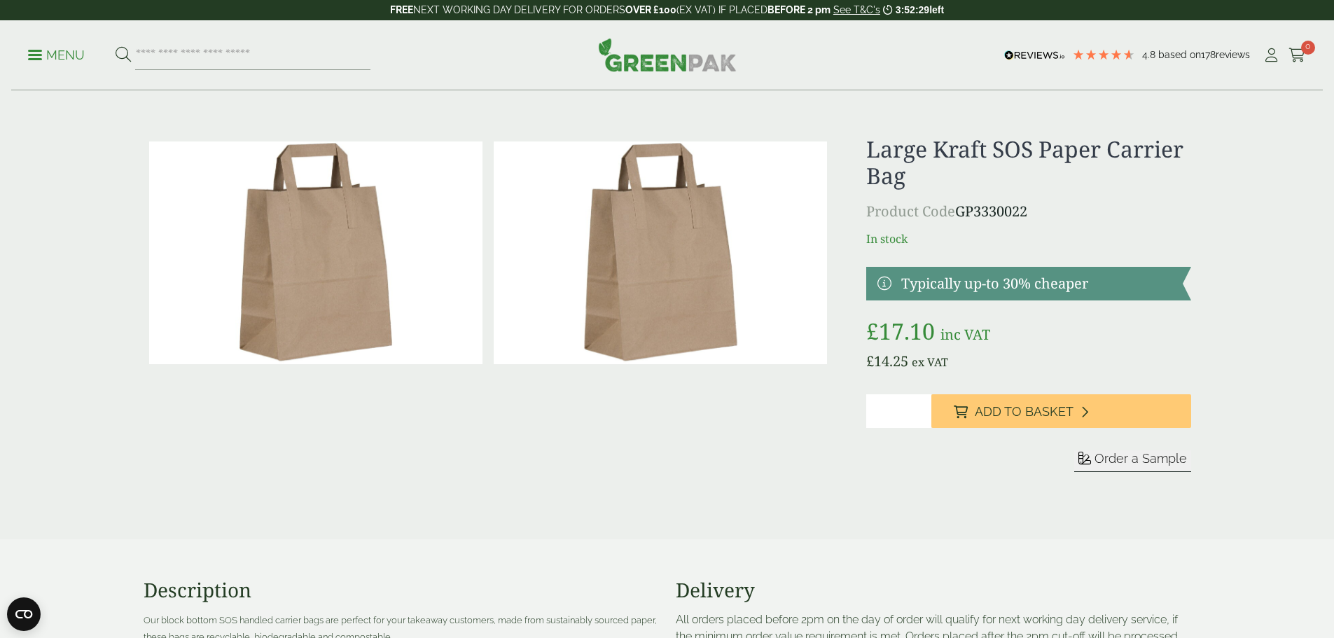
click at [45, 50] on link "Menu" at bounding box center [56, 54] width 57 height 14
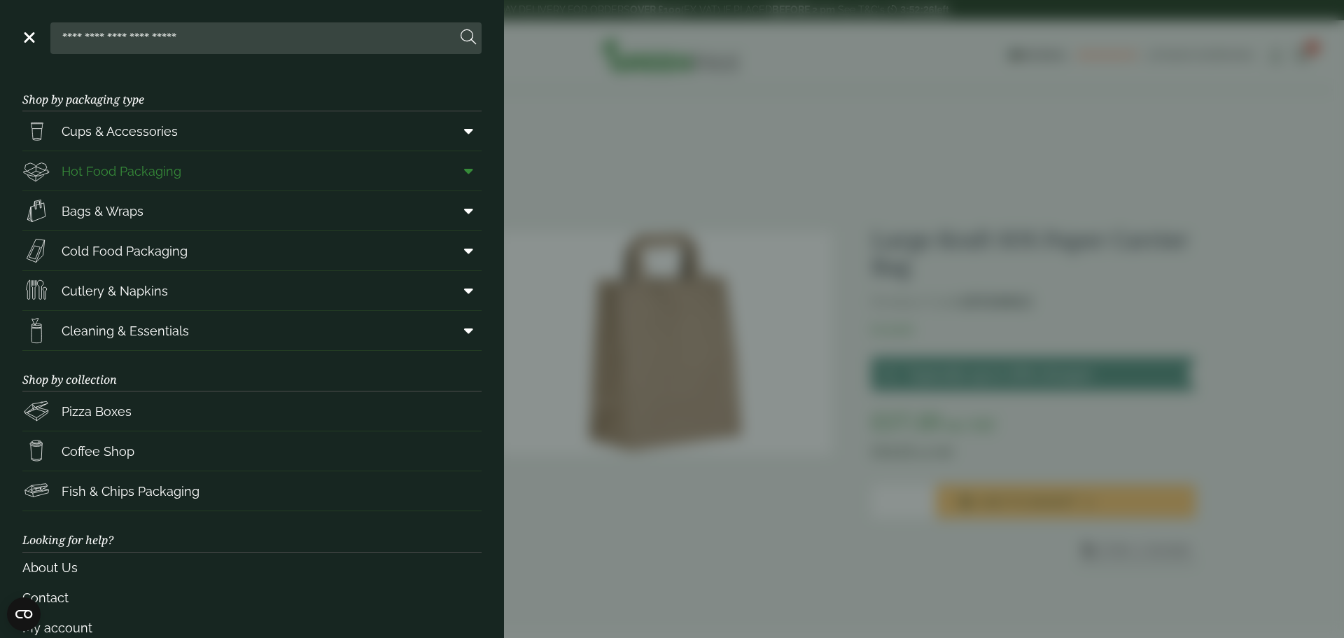
click at [145, 171] on span "Hot Food Packaging" at bounding box center [122, 171] width 120 height 19
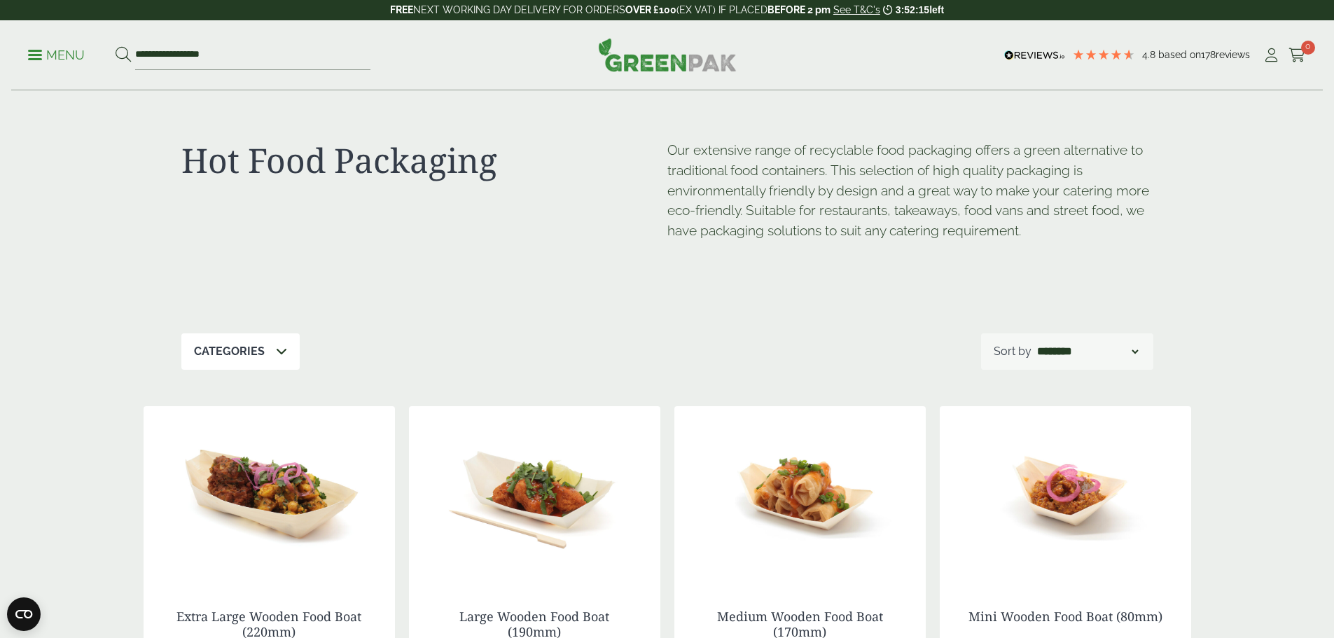
click at [69, 53] on p "Menu" at bounding box center [56, 55] width 57 height 17
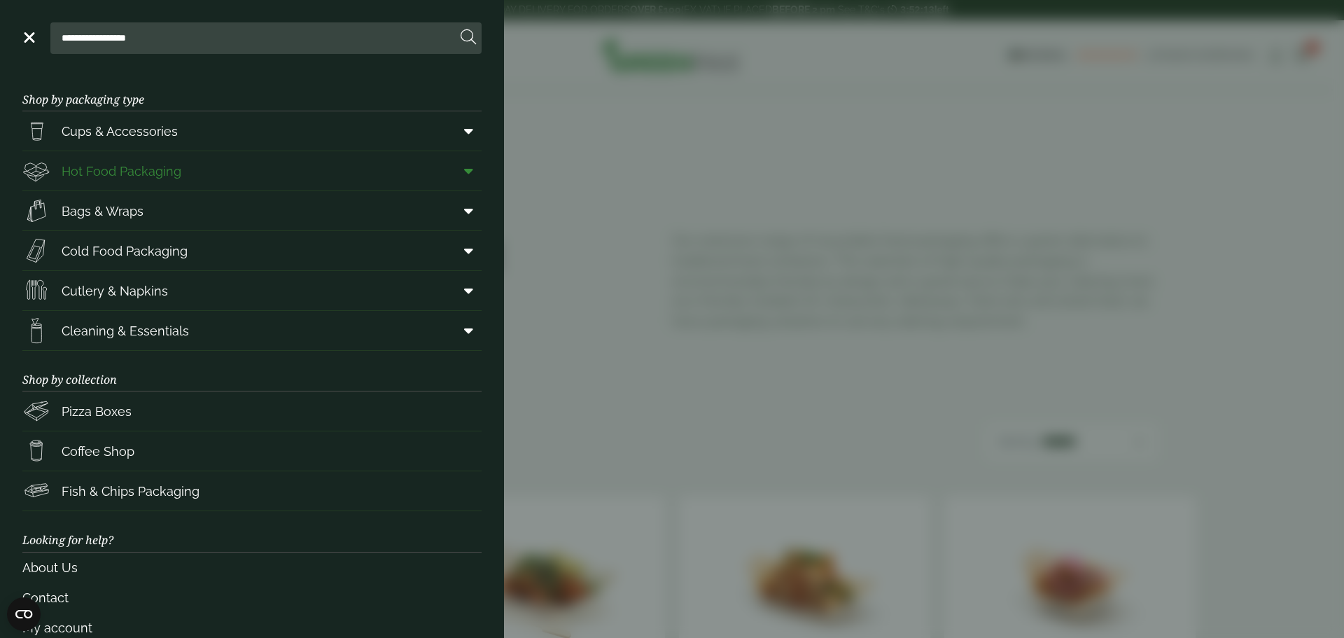
click at [464, 171] on icon at bounding box center [468, 171] width 9 height 14
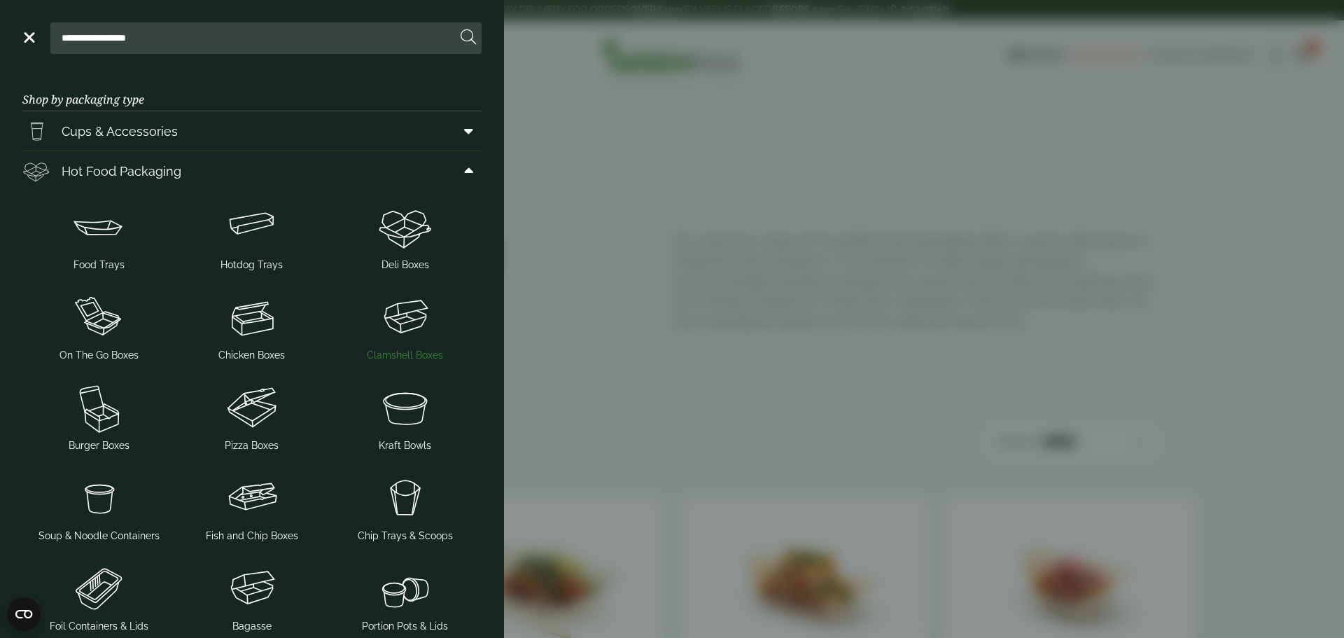
click at [391, 333] on img at bounding box center [405, 317] width 142 height 56
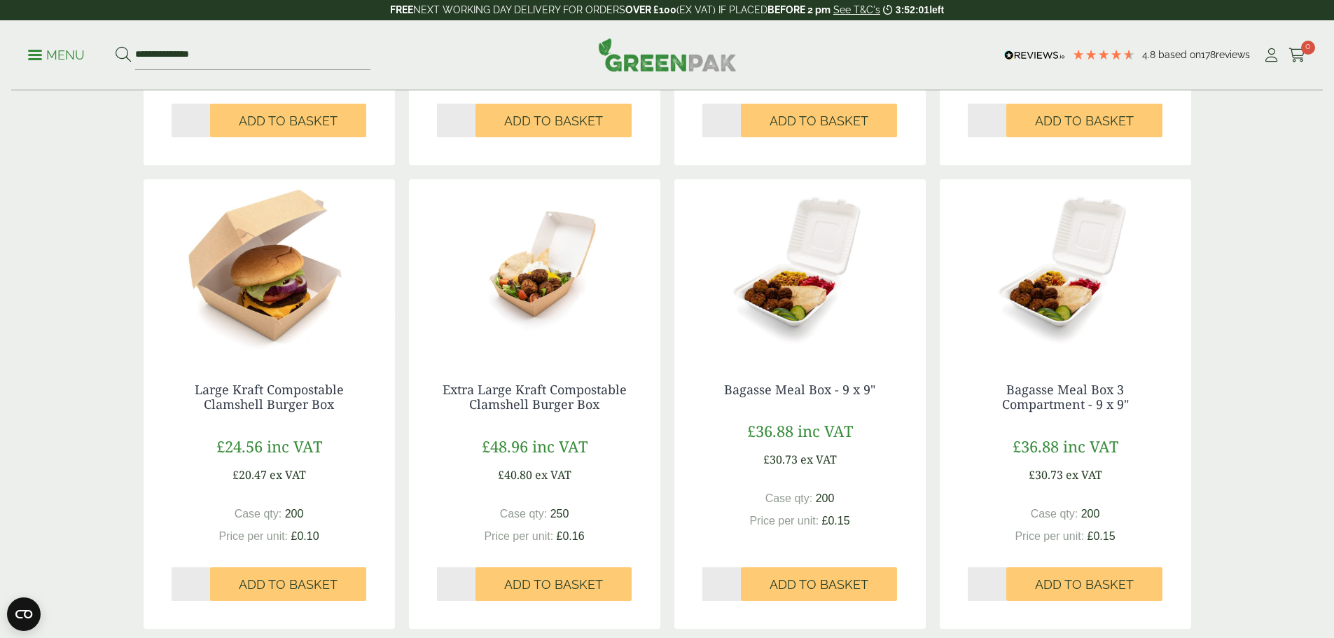
scroll to position [770, 0]
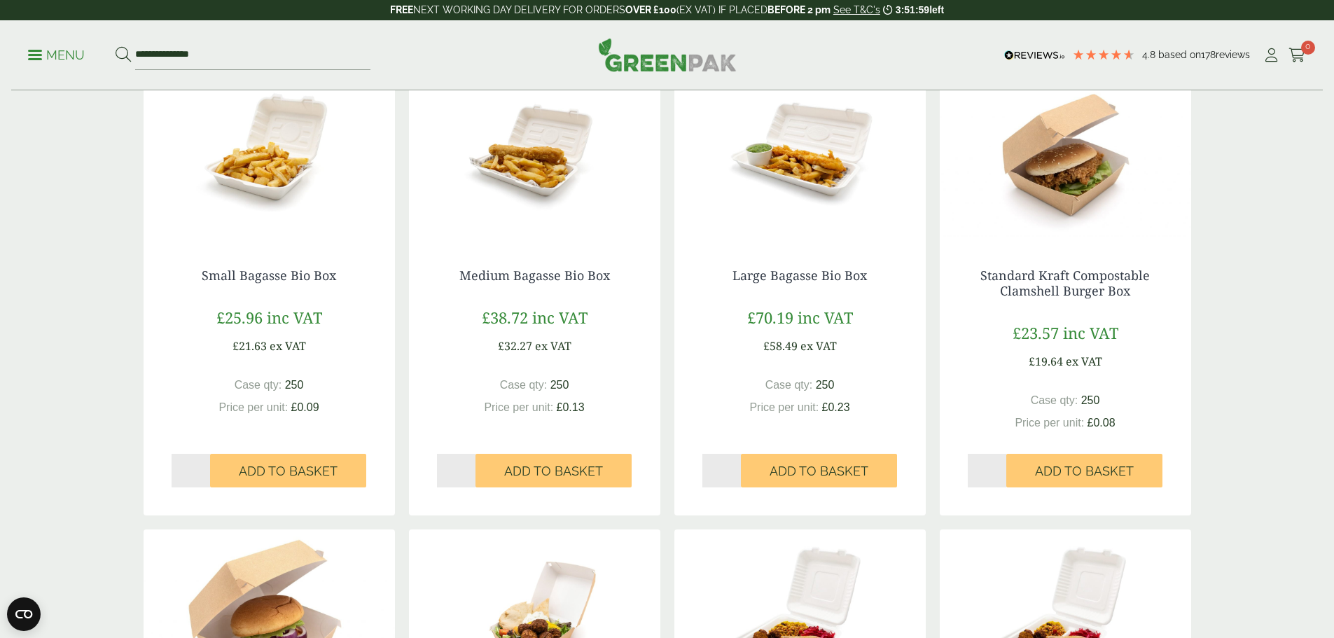
click at [1052, 165] on img at bounding box center [1065, 152] width 251 height 175
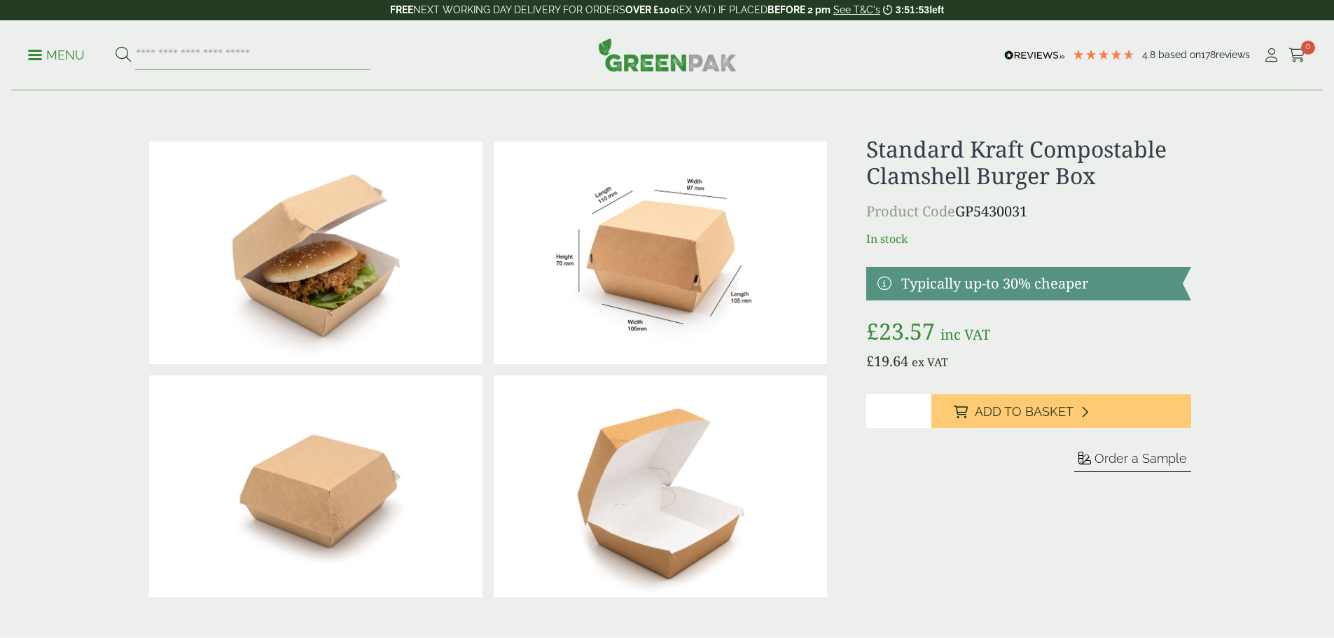
click at [980, 217] on p "Product Code GP5430031" at bounding box center [1028, 211] width 324 height 21
click at [51, 55] on p "Menu" at bounding box center [56, 55] width 57 height 17
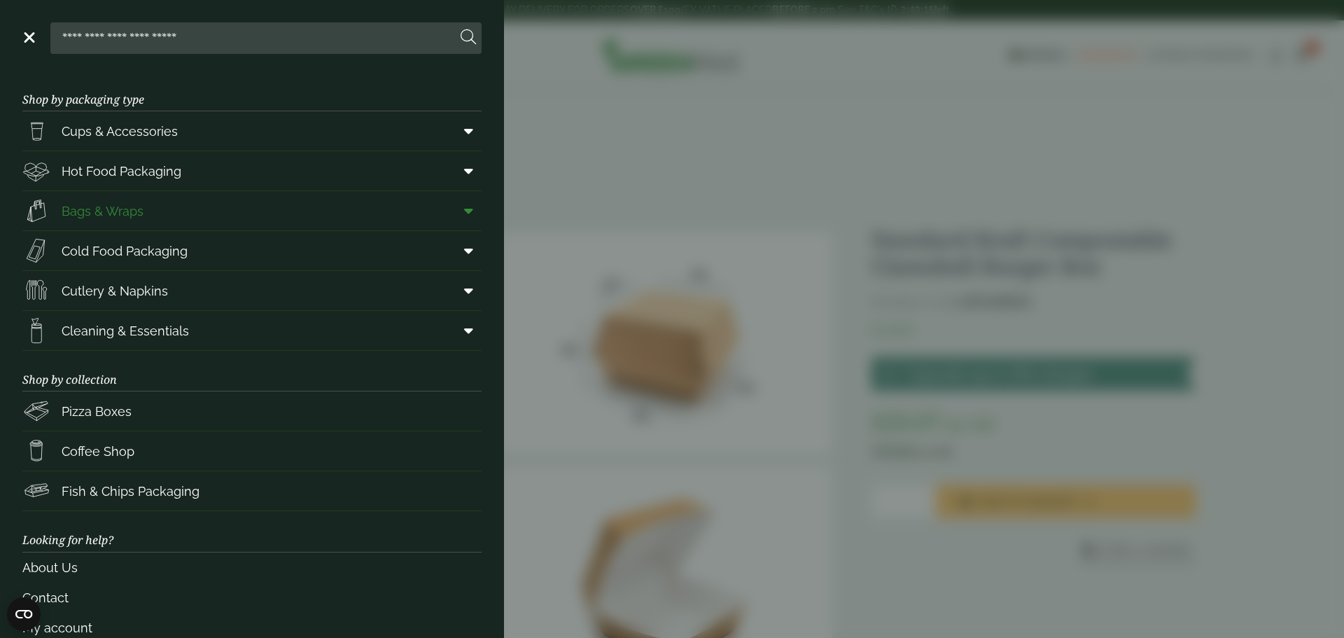
click at [464, 209] on icon at bounding box center [468, 211] width 9 height 14
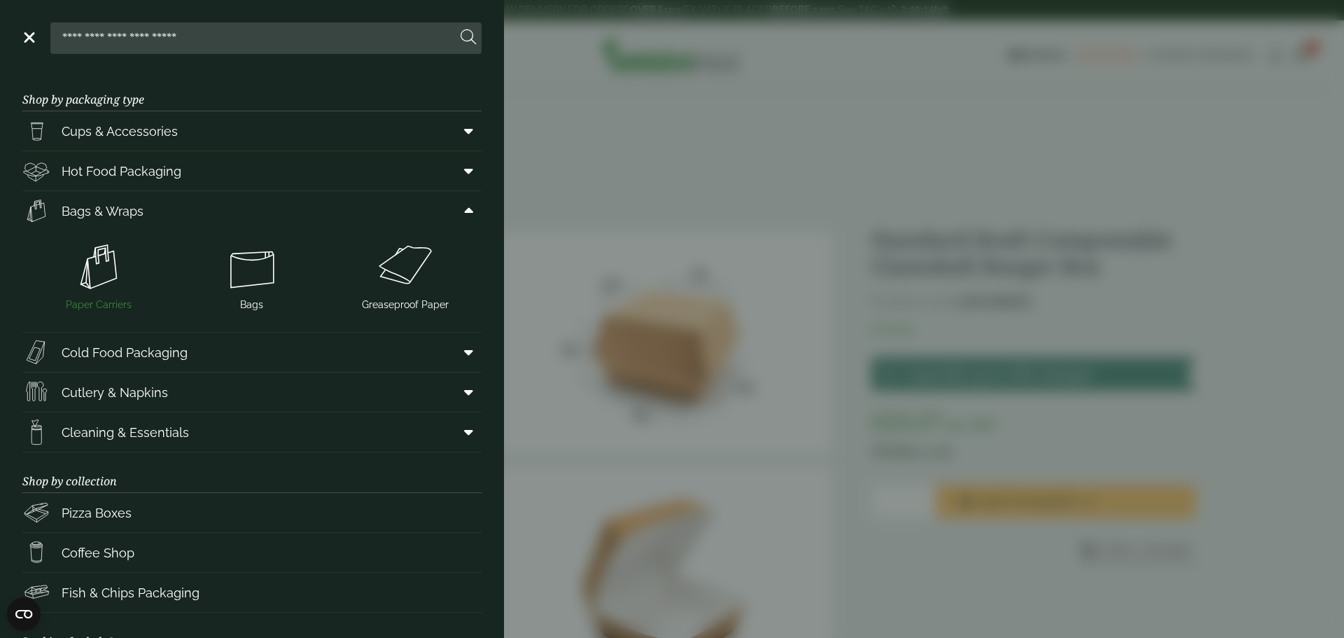
click at [90, 276] on img at bounding box center [99, 267] width 142 height 56
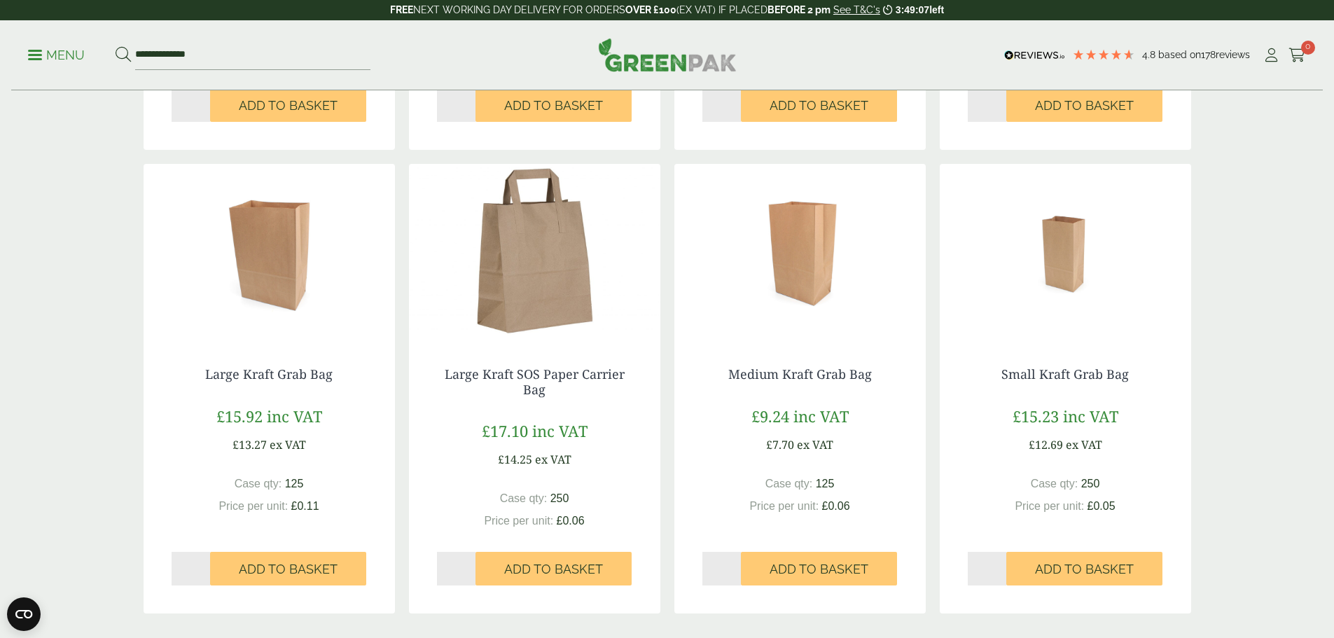
scroll to position [1120, 0]
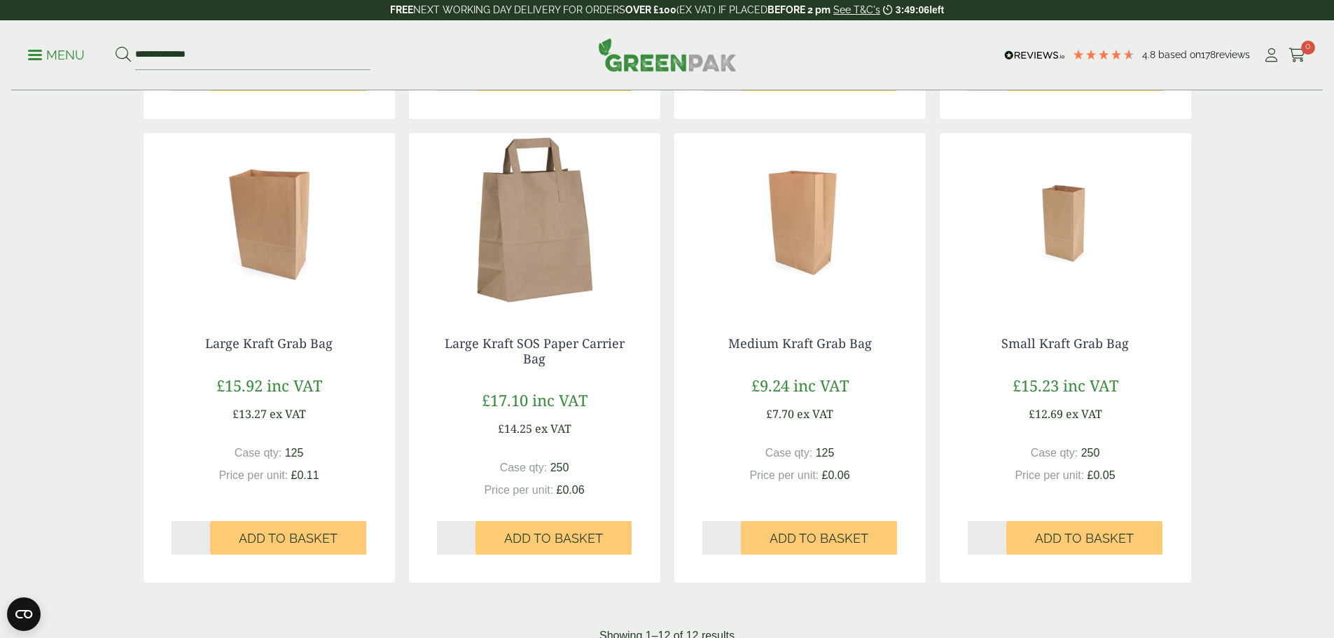
click at [529, 270] on img at bounding box center [534, 220] width 251 height 175
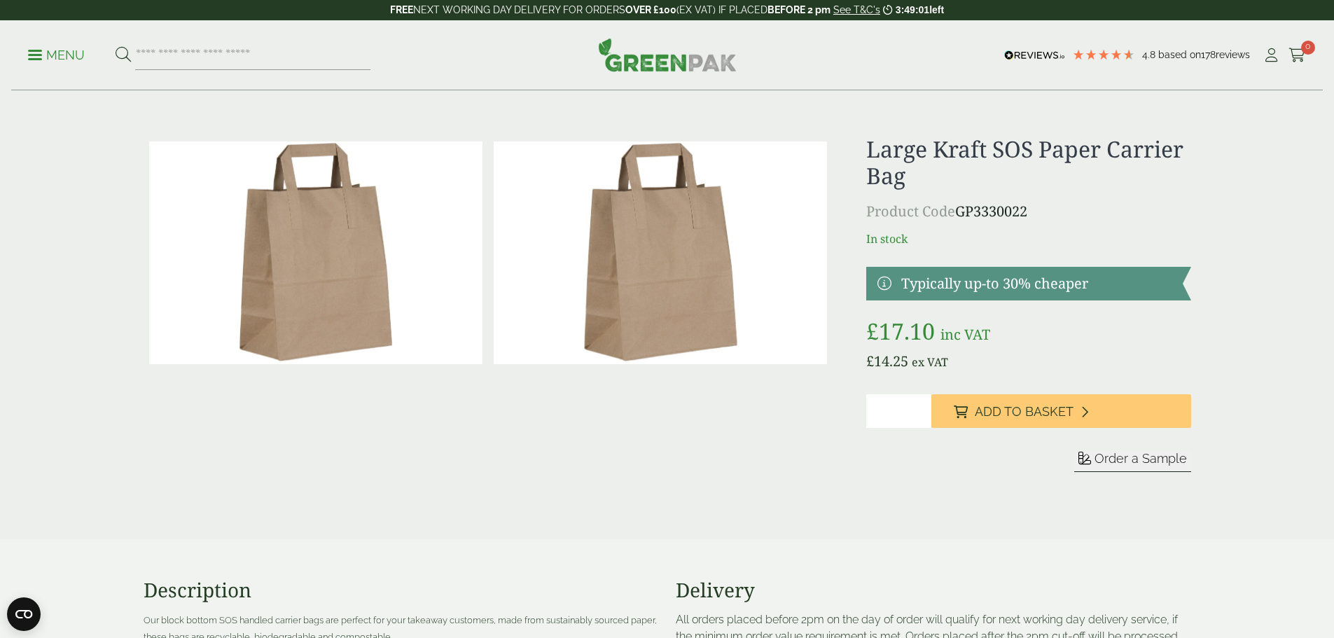
drag, startPoint x: 1027, startPoint y: 212, endPoint x: 989, endPoint y: 231, distance: 42.9
click at [978, 217] on p "Product Code GP3330022" at bounding box center [1028, 211] width 324 height 21
